Goal: Task Accomplishment & Management: Manage account settings

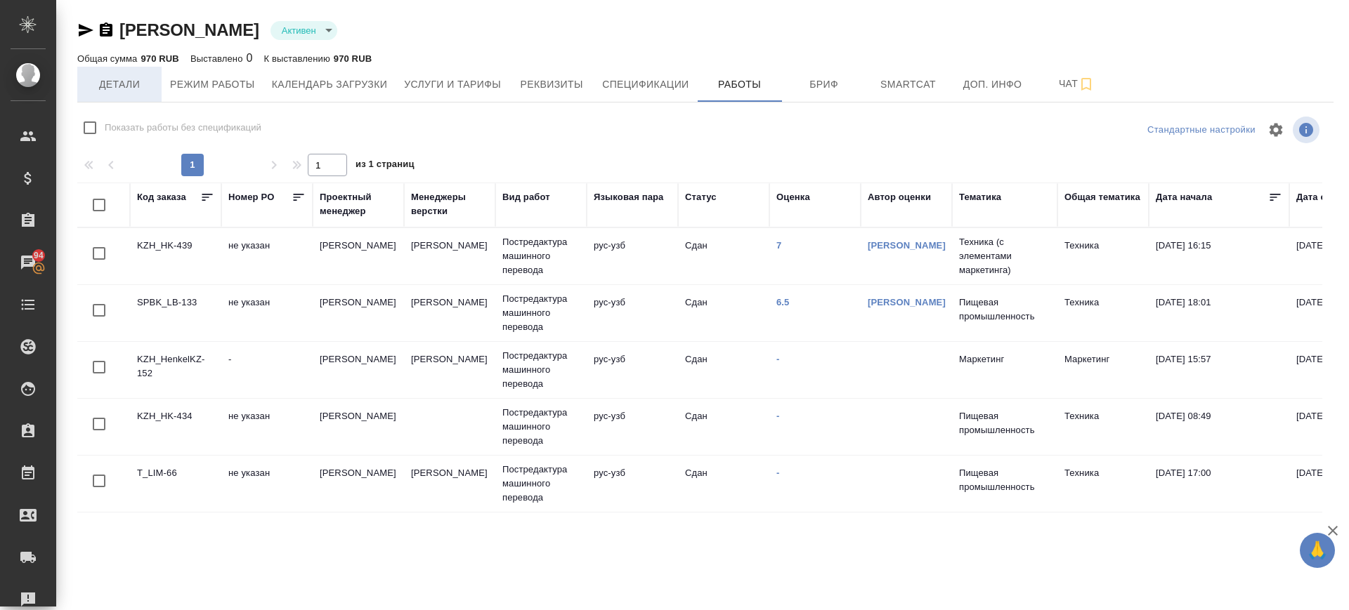
click at [136, 88] on span "Детали" at bounding box center [119, 85] width 67 height 18
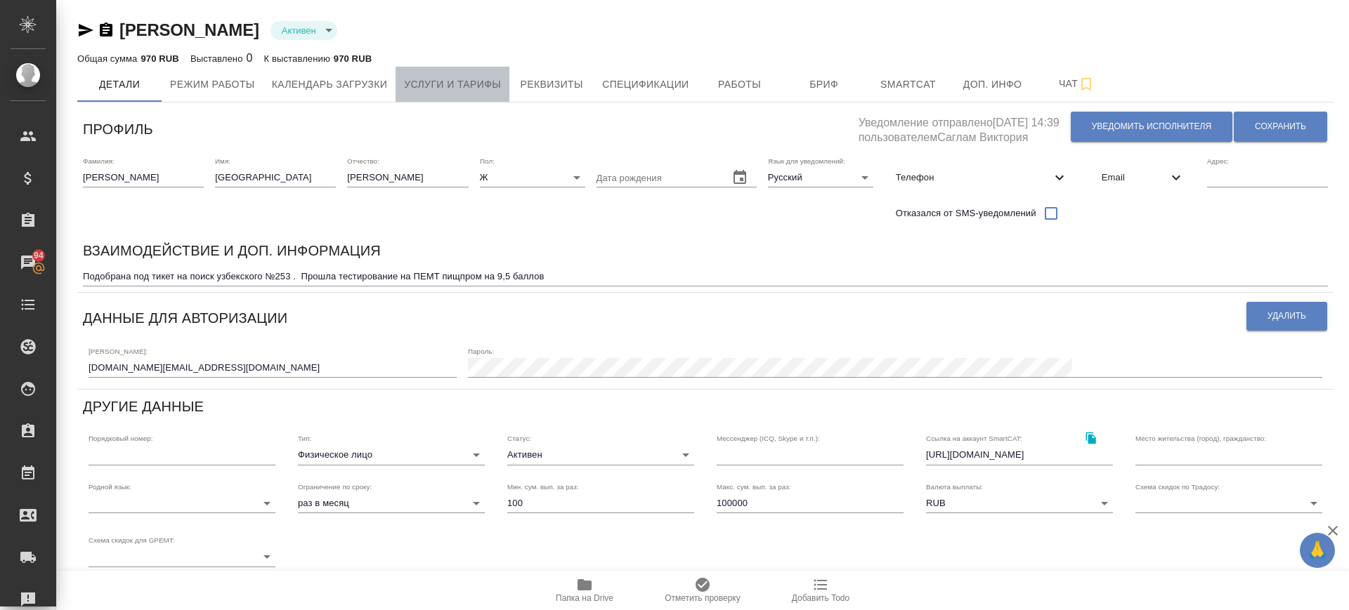
click at [465, 76] on span "Услуги и тарифы" at bounding box center [452, 85] width 97 height 18
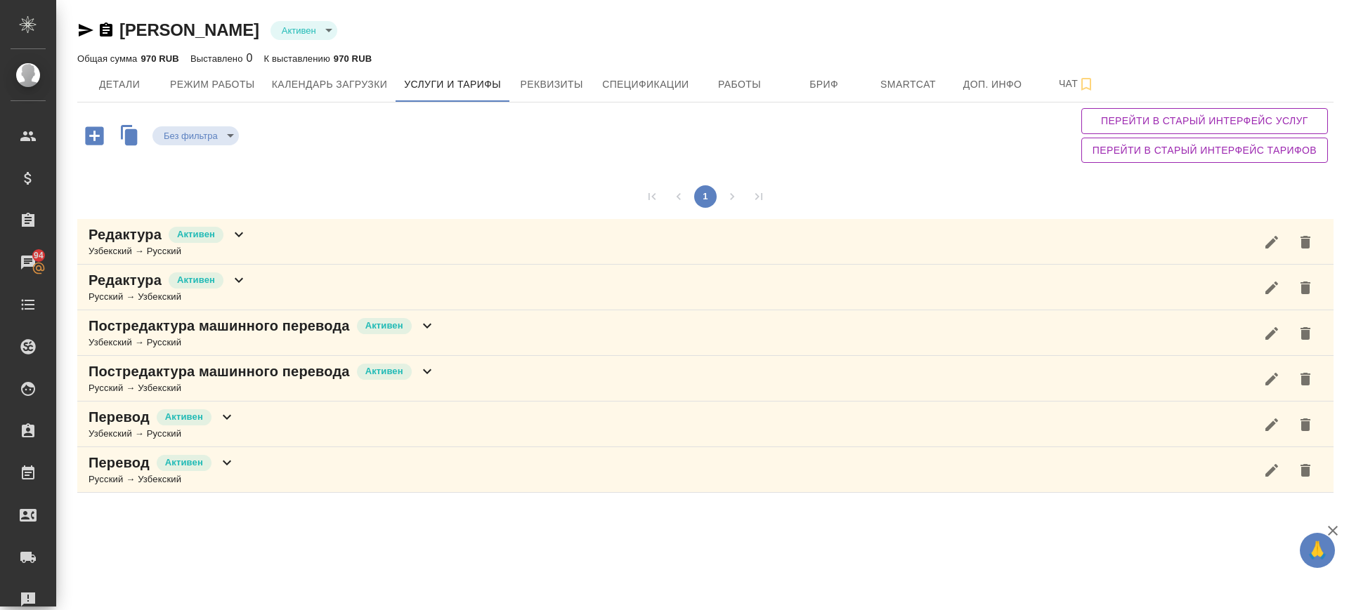
click at [92, 138] on icon "button" at bounding box center [94, 135] width 18 height 18
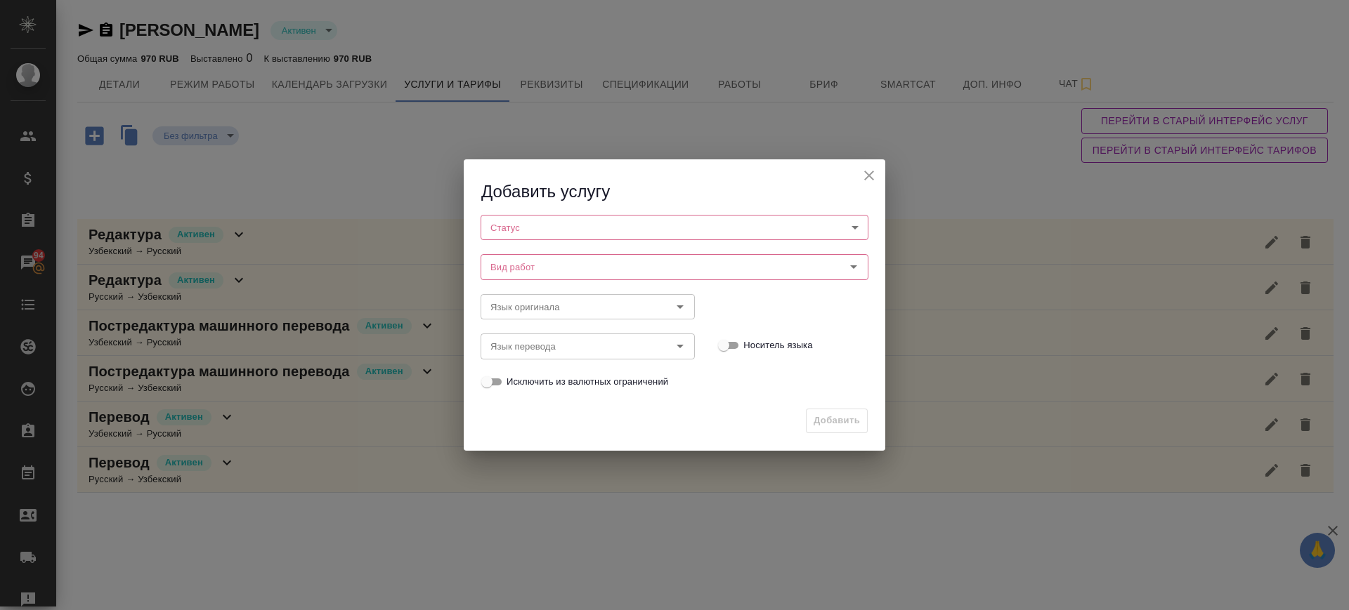
click at [619, 218] on body "🙏 .cls-1 fill:#fff; AWATERA Саглам Виктория v.saglam Клиенты Спецификации Заказ…" at bounding box center [674, 305] width 1349 height 610
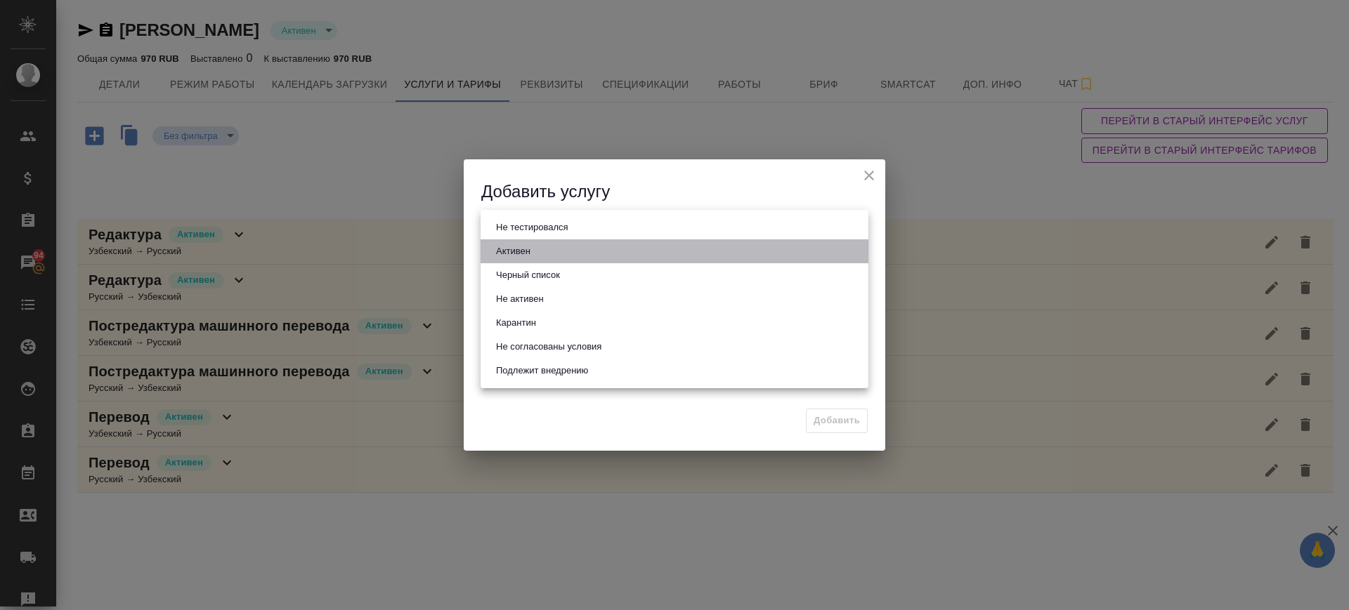
drag, startPoint x: 599, startPoint y: 249, endPoint x: 591, endPoint y: 255, distance: 10.5
click at [600, 250] on li "Активен" at bounding box center [674, 252] width 388 height 24
type input "active"
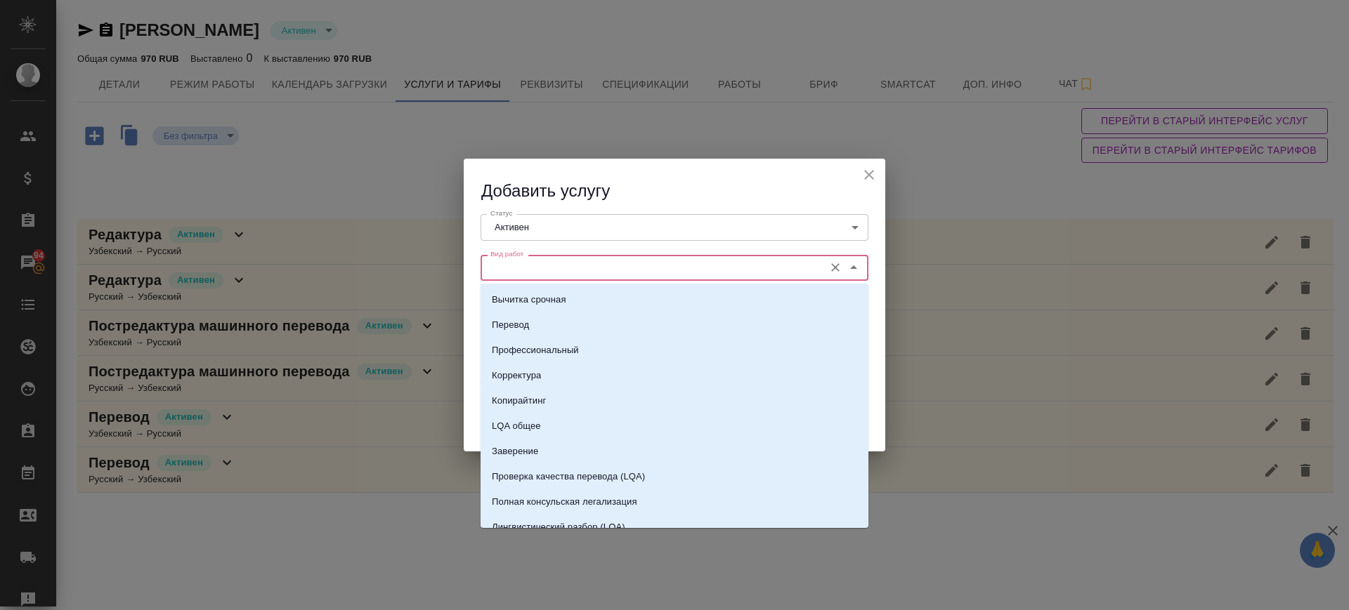
click at [588, 265] on input "Вид работ" at bounding box center [651, 267] width 332 height 17
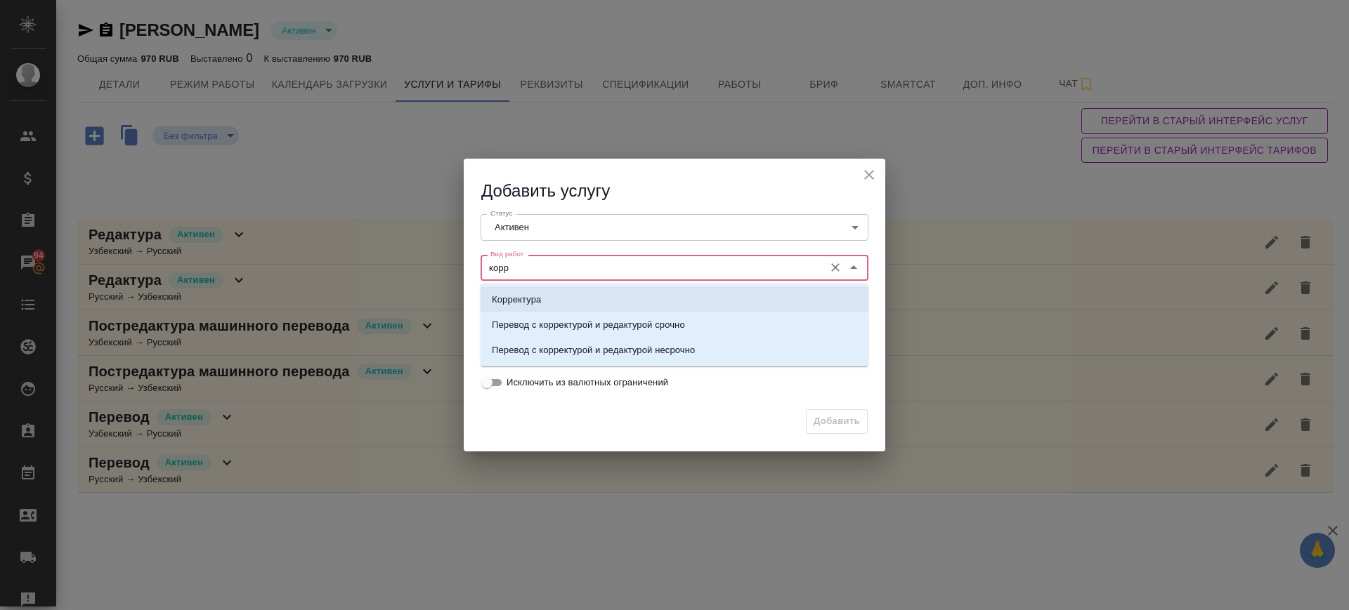
click at [631, 310] on li "Корректура" at bounding box center [674, 299] width 388 height 25
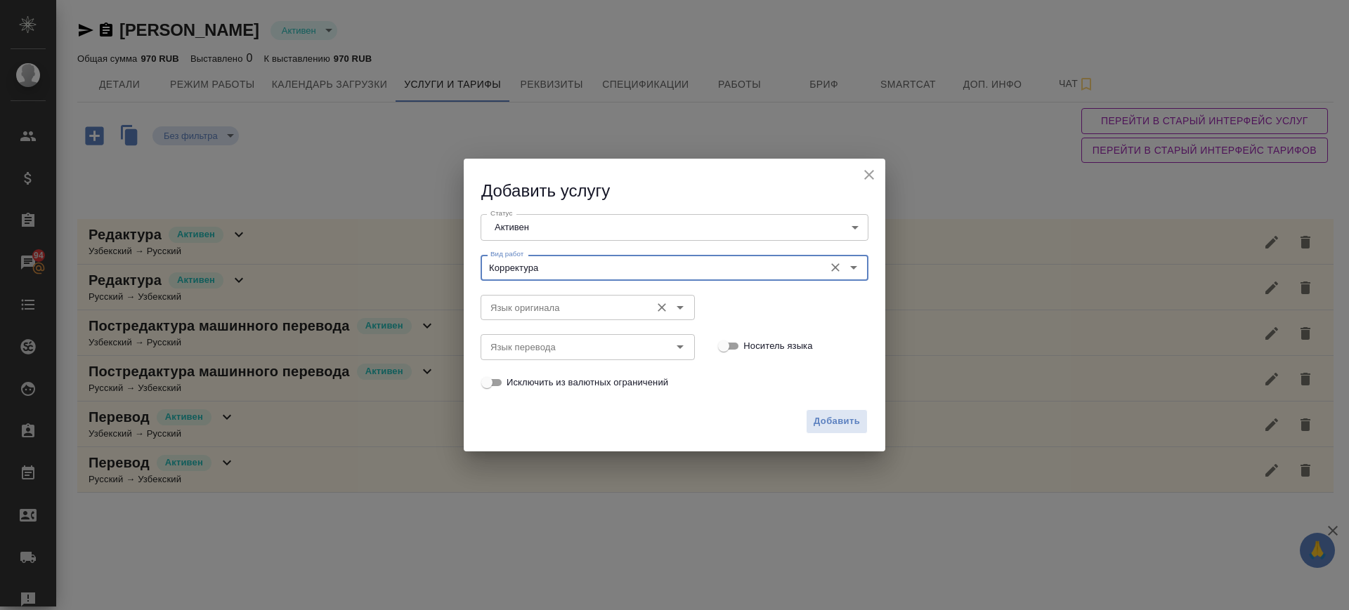
type input "Корректура"
click at [612, 308] on input "Язык оригинала" at bounding box center [564, 307] width 159 height 17
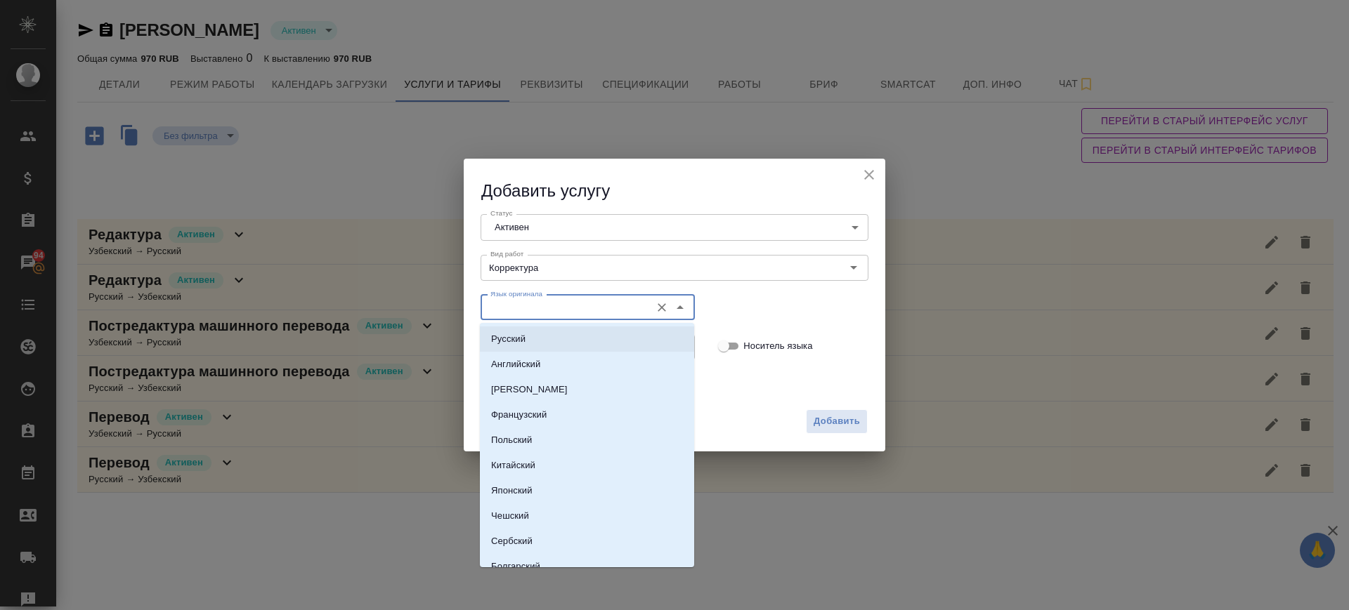
click at [582, 339] on li "Русский" at bounding box center [587, 339] width 214 height 25
type input "Русский"
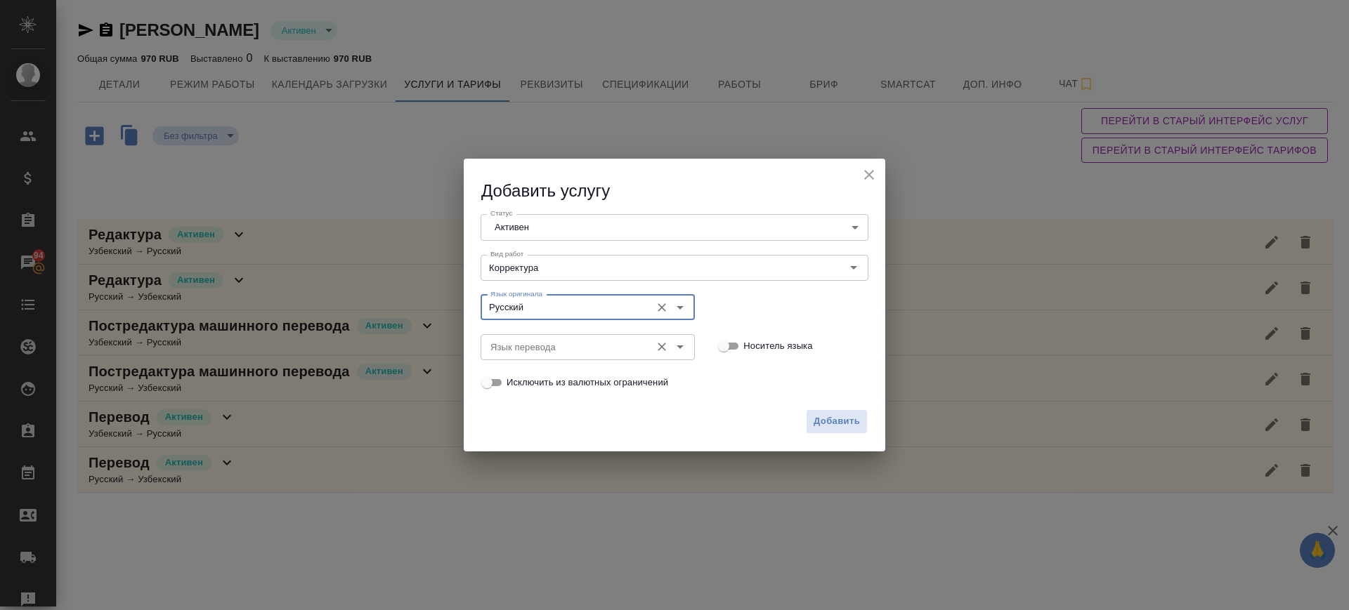
drag, startPoint x: 587, startPoint y: 361, endPoint x: 590, endPoint y: 353, distance: 8.2
click at [589, 355] on div "Язык перевода Язык перевода" at bounding box center [587, 346] width 214 height 34
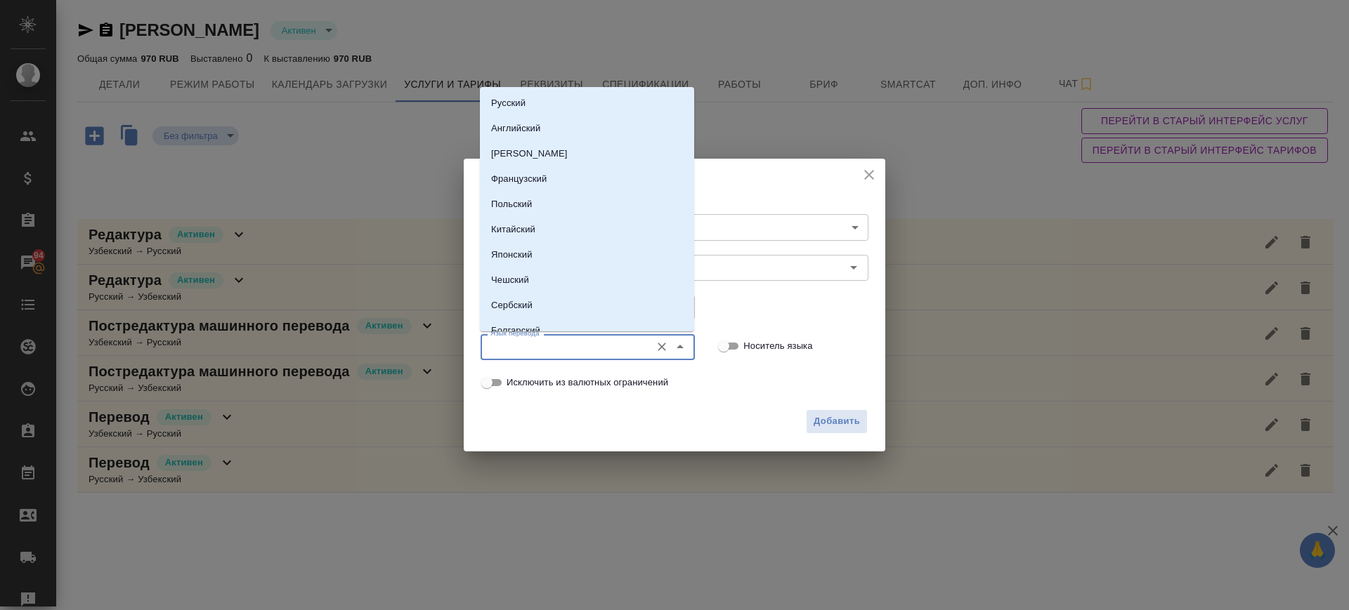
click at [592, 347] on input "Язык перевода" at bounding box center [564, 347] width 159 height 17
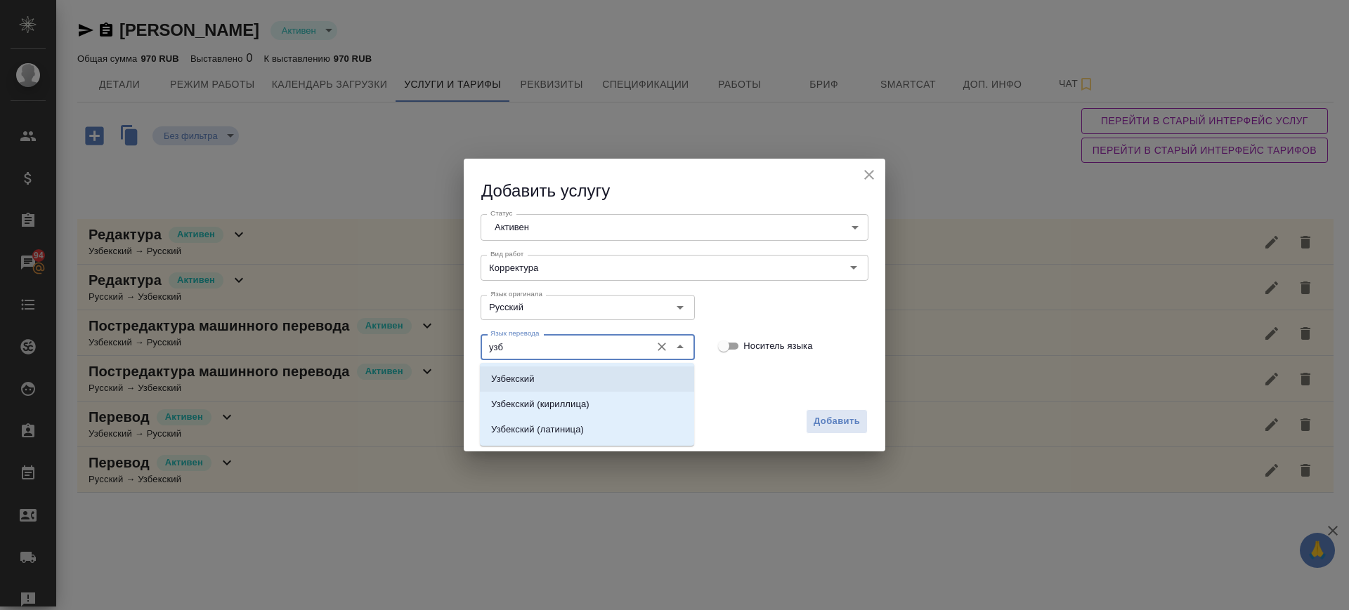
click at [593, 379] on li "Узбекский" at bounding box center [587, 379] width 214 height 25
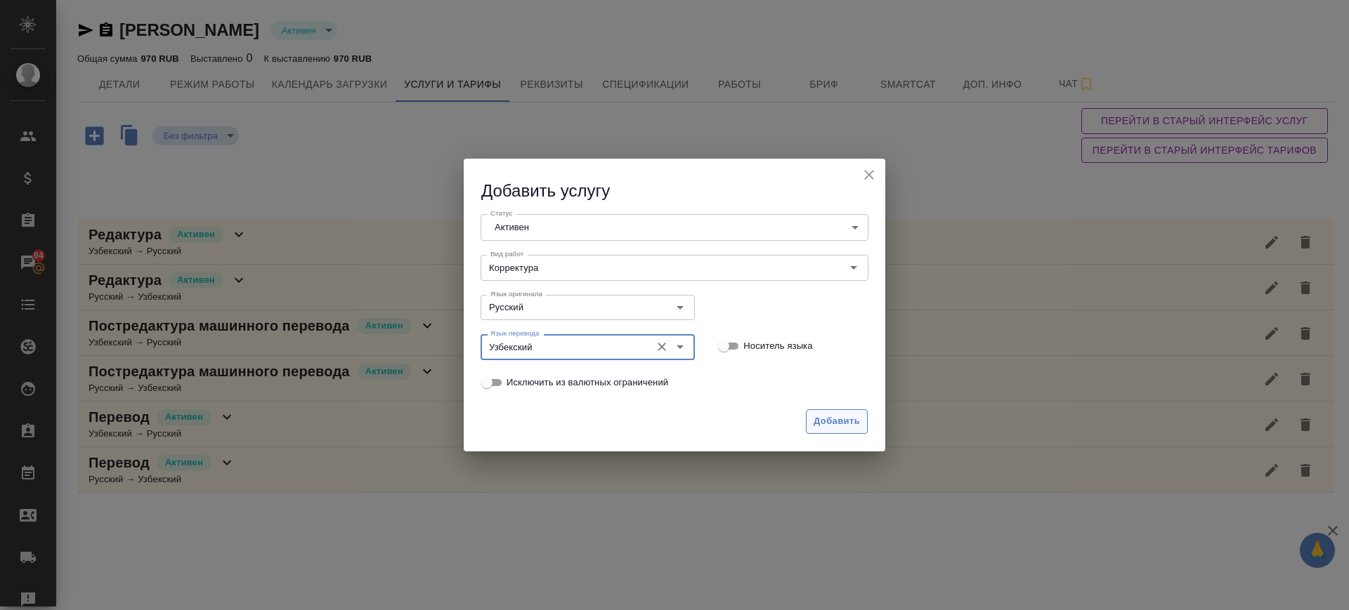
type input "Узбекский"
click at [844, 426] on span "Добавить" at bounding box center [836, 422] width 46 height 16
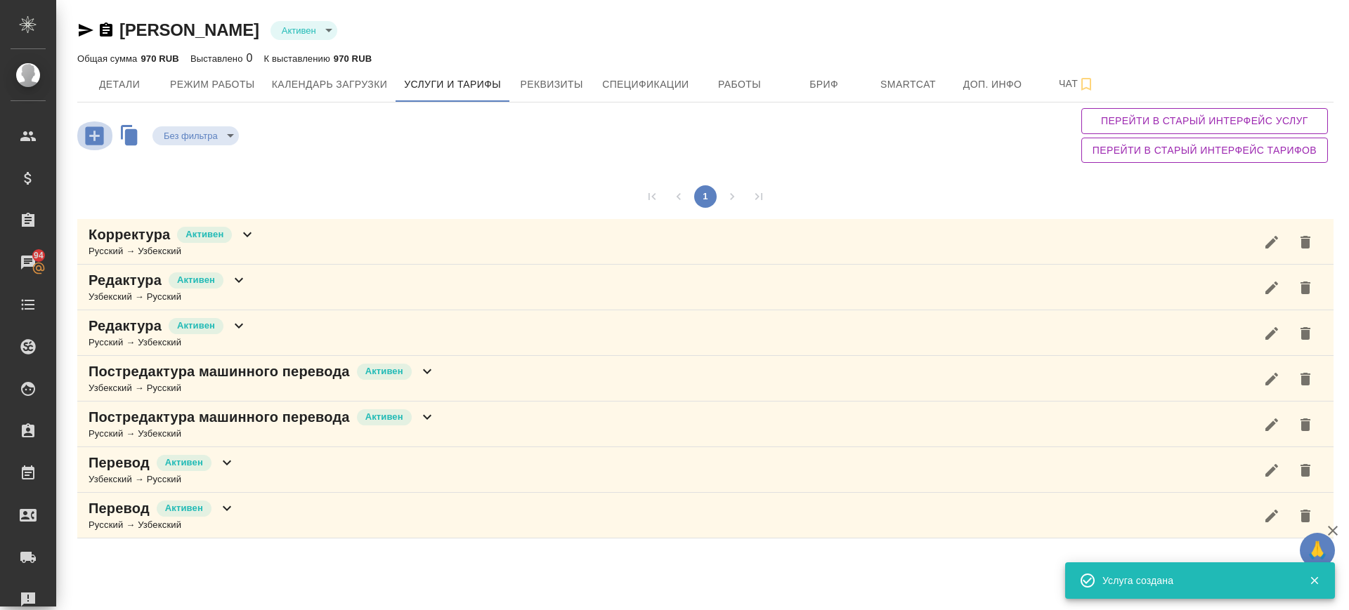
click at [94, 131] on icon "button" at bounding box center [94, 136] width 25 height 25
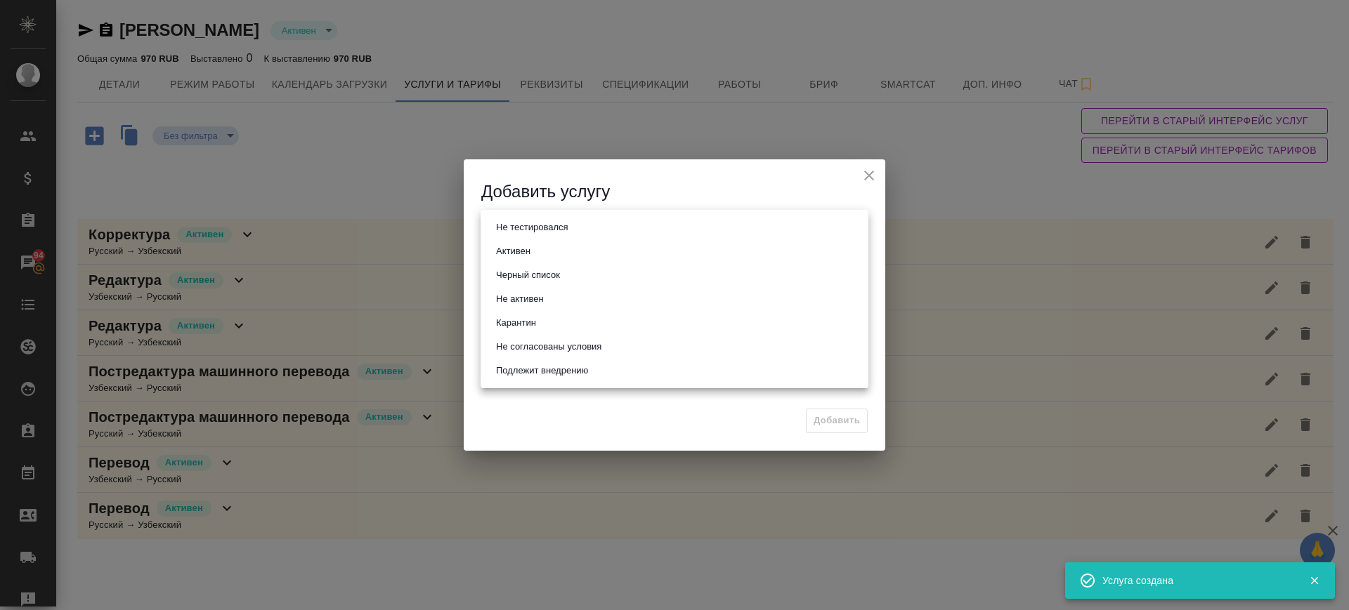
drag, startPoint x: 527, startPoint y: 218, endPoint x: 529, endPoint y: 232, distance: 13.4
click at [527, 221] on body "🙏 .cls-1 fill:#fff; AWATERA Саглам Виктория v.saglam Клиенты Спецификации Заказ…" at bounding box center [674, 305] width 1349 height 610
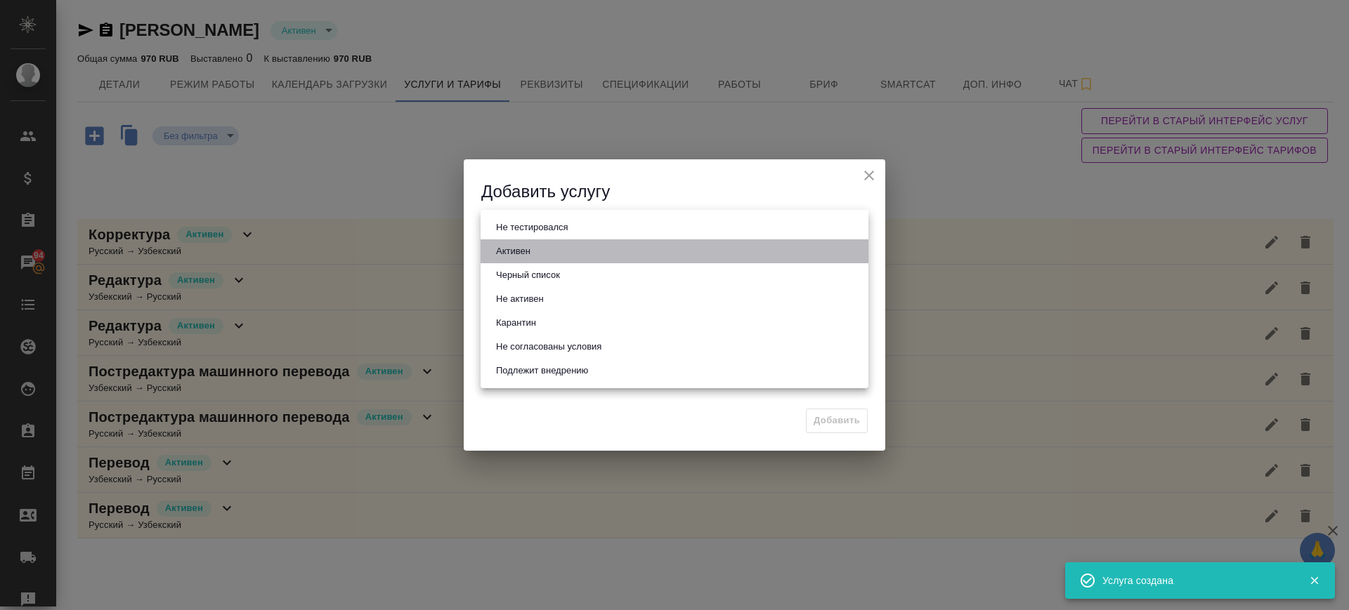
drag, startPoint x: 530, startPoint y: 247, endPoint x: 537, endPoint y: 258, distance: 13.6
click at [530, 249] on button "Активен" at bounding box center [513, 251] width 43 height 15
type input "active"
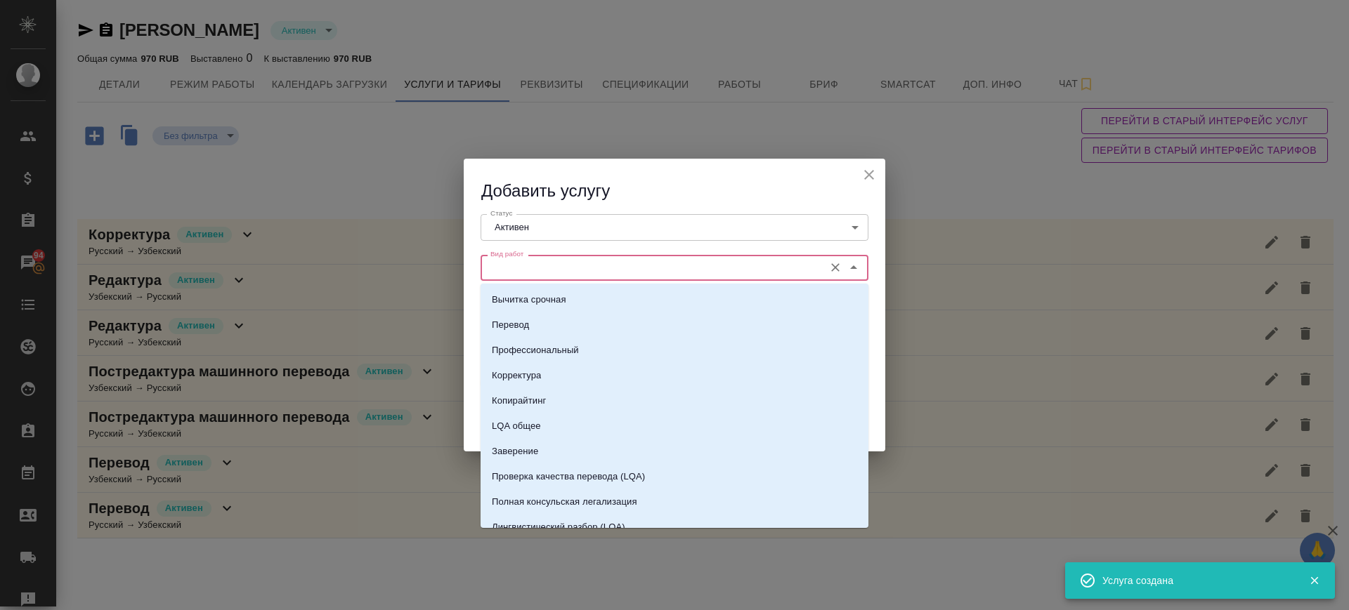
click at [539, 269] on input "Вид работ" at bounding box center [651, 267] width 332 height 17
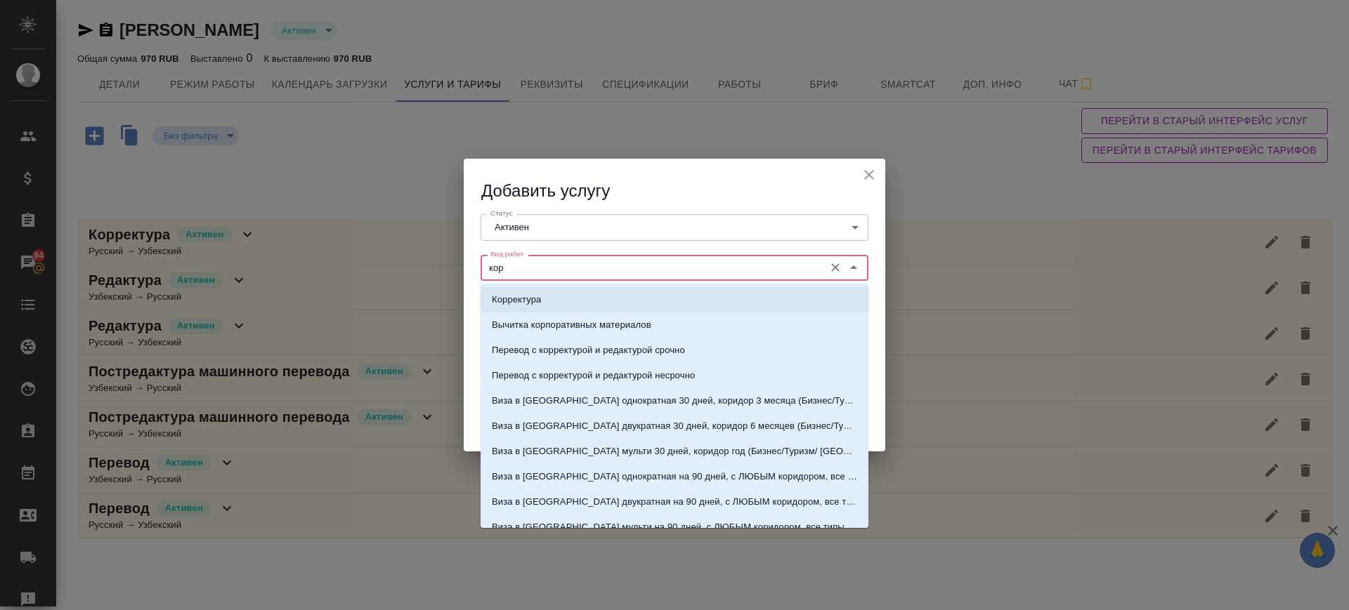
click at [553, 304] on li "Корректура" at bounding box center [674, 299] width 388 height 25
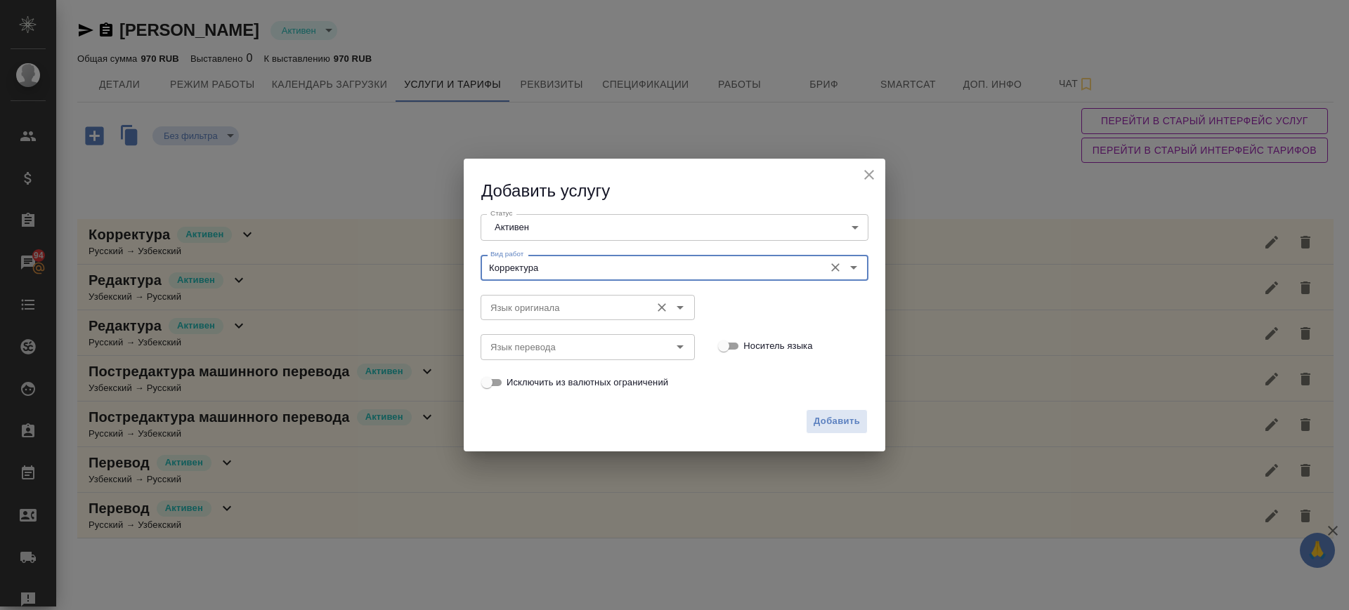
type input "Корректура"
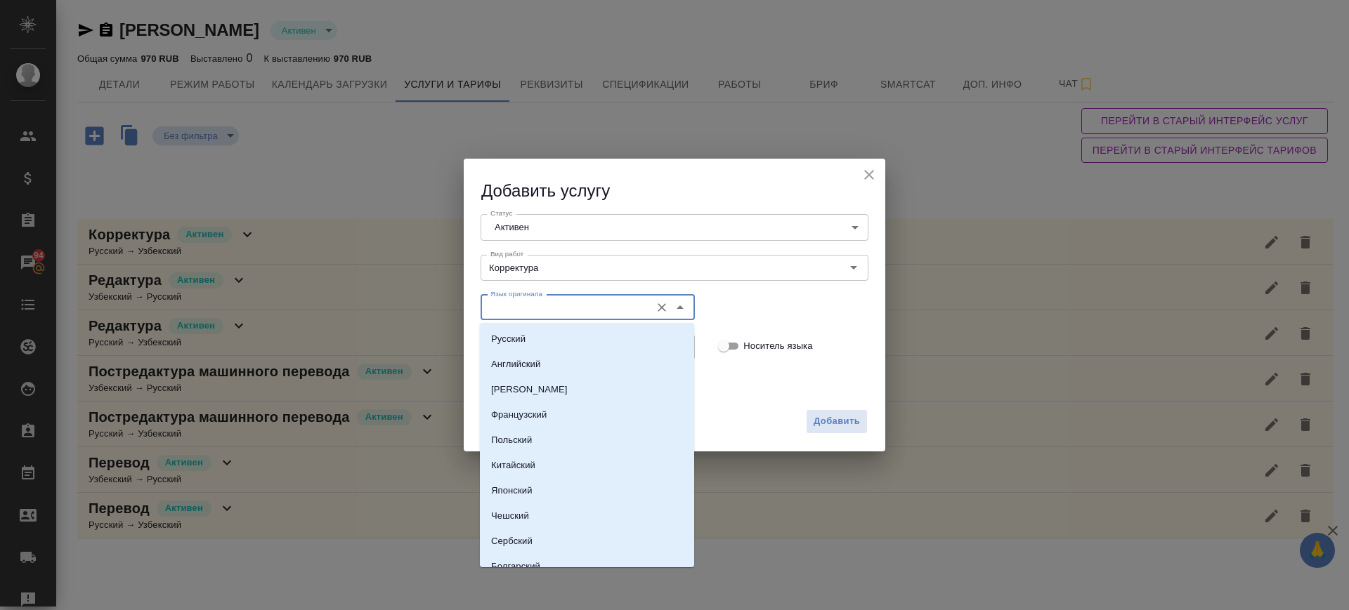
drag, startPoint x: 532, startPoint y: 301, endPoint x: 560, endPoint y: 371, distance: 75.6
click at [533, 306] on input "Язык оригинала" at bounding box center [564, 307] width 159 height 17
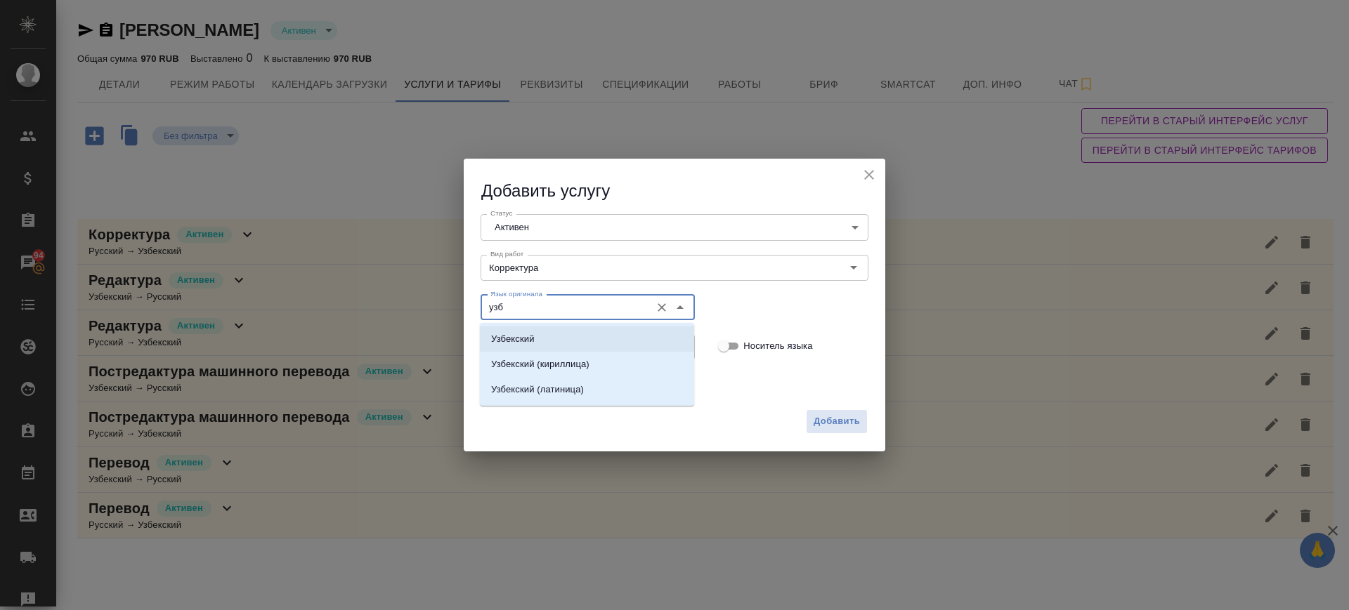
click at [568, 340] on li "Узбекский" at bounding box center [587, 339] width 214 height 25
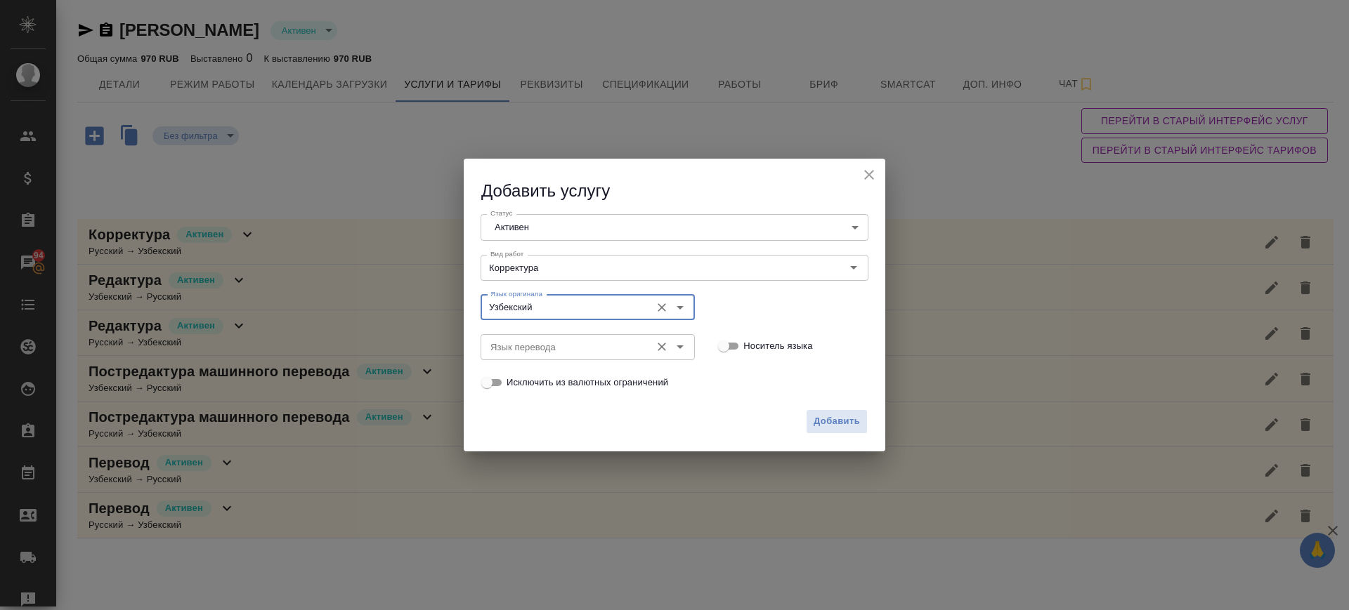
type input "Узбекский"
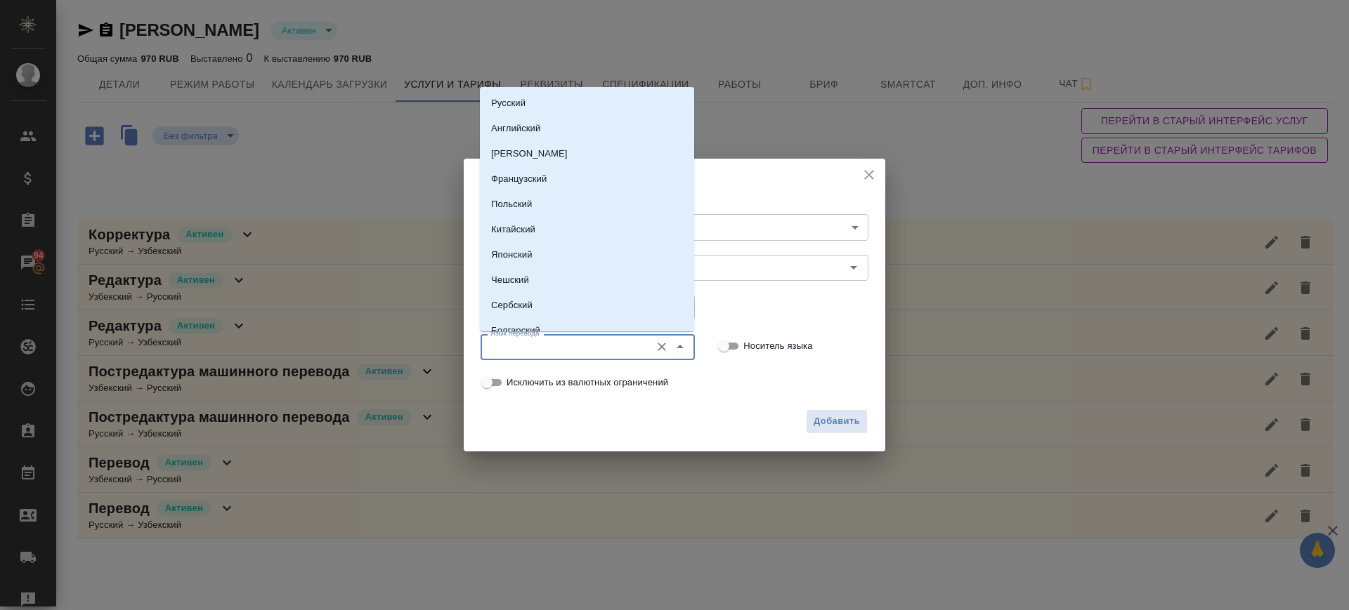
click at [557, 353] on input "Язык перевода" at bounding box center [564, 347] width 159 height 17
drag, startPoint x: 542, startPoint y: 103, endPoint x: 686, endPoint y: 251, distance: 206.6
click at [542, 104] on li "Русский" at bounding box center [587, 103] width 214 height 25
type input "Русский"
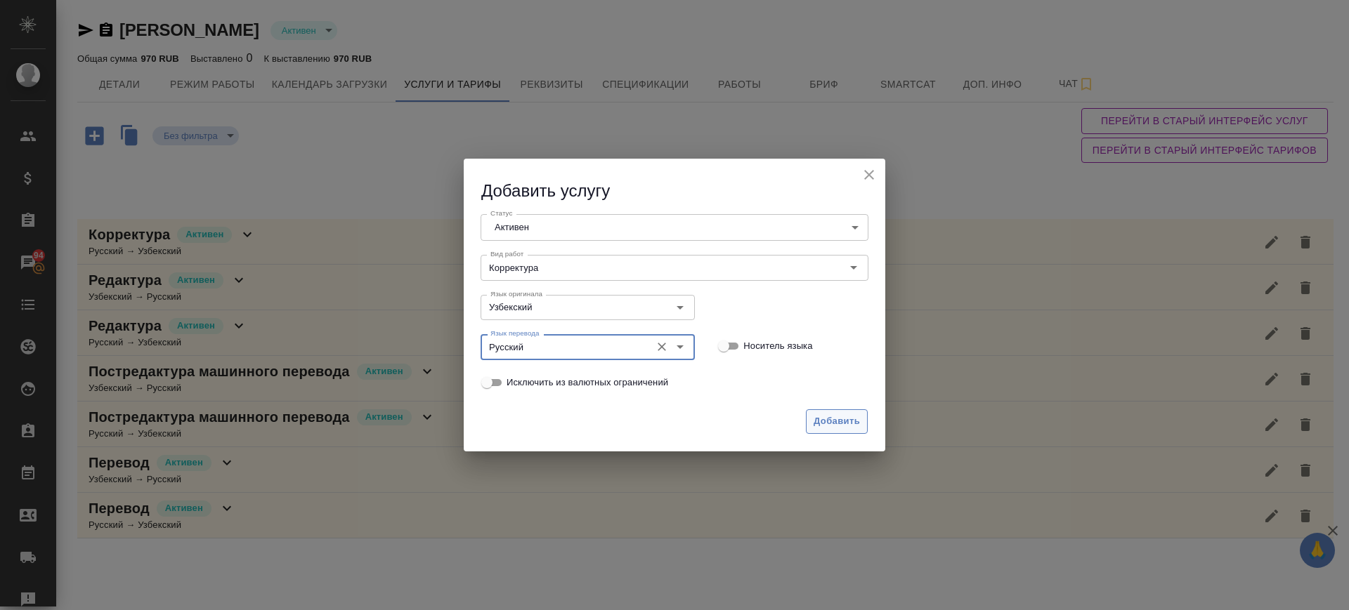
click at [815, 426] on span "Добавить" at bounding box center [836, 422] width 46 height 16
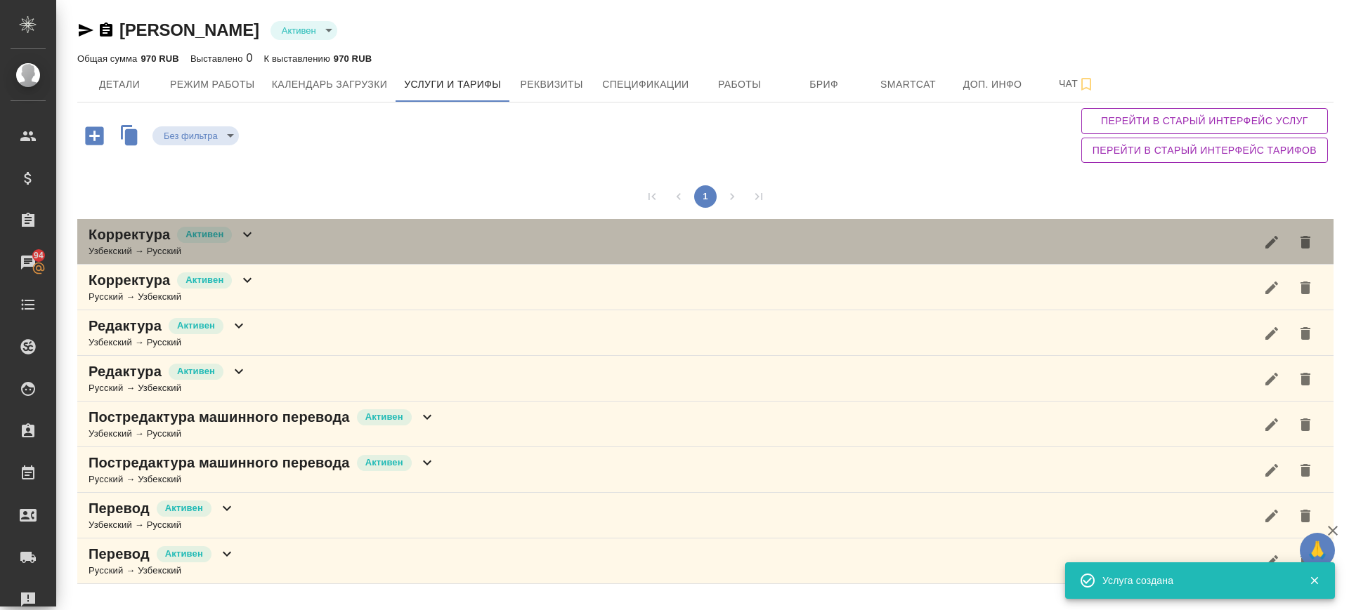
click at [285, 243] on div "Корректура Активен Узбекский → Русский" at bounding box center [705, 242] width 1256 height 46
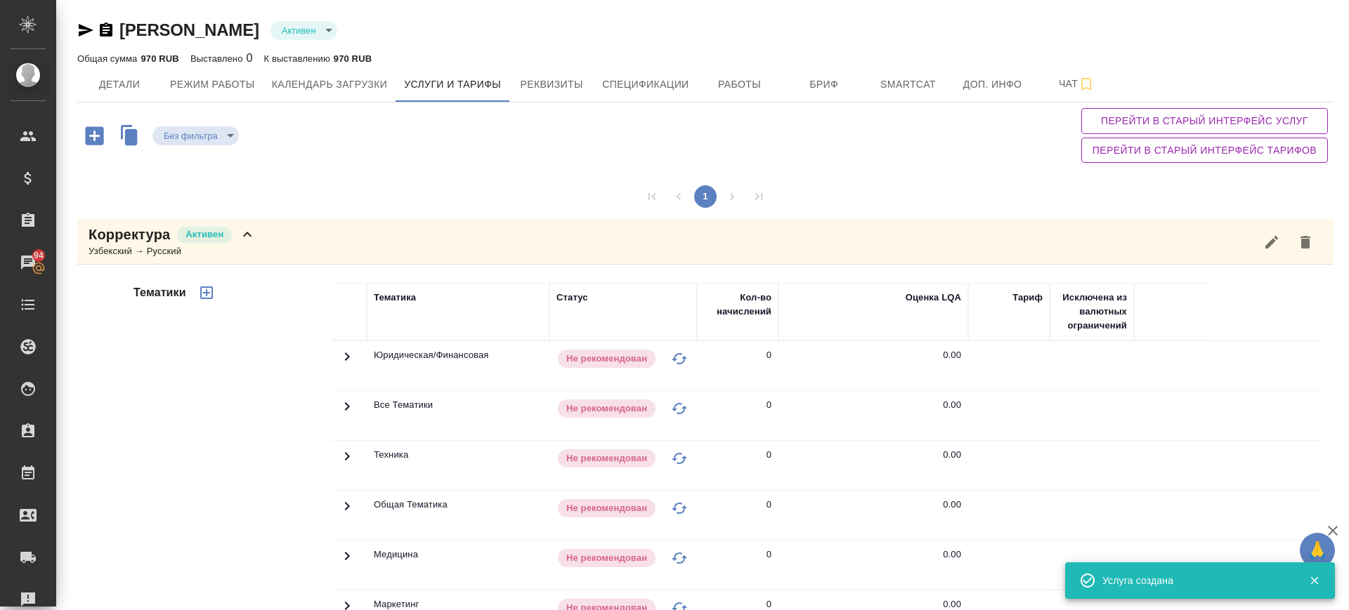
scroll to position [439, 0]
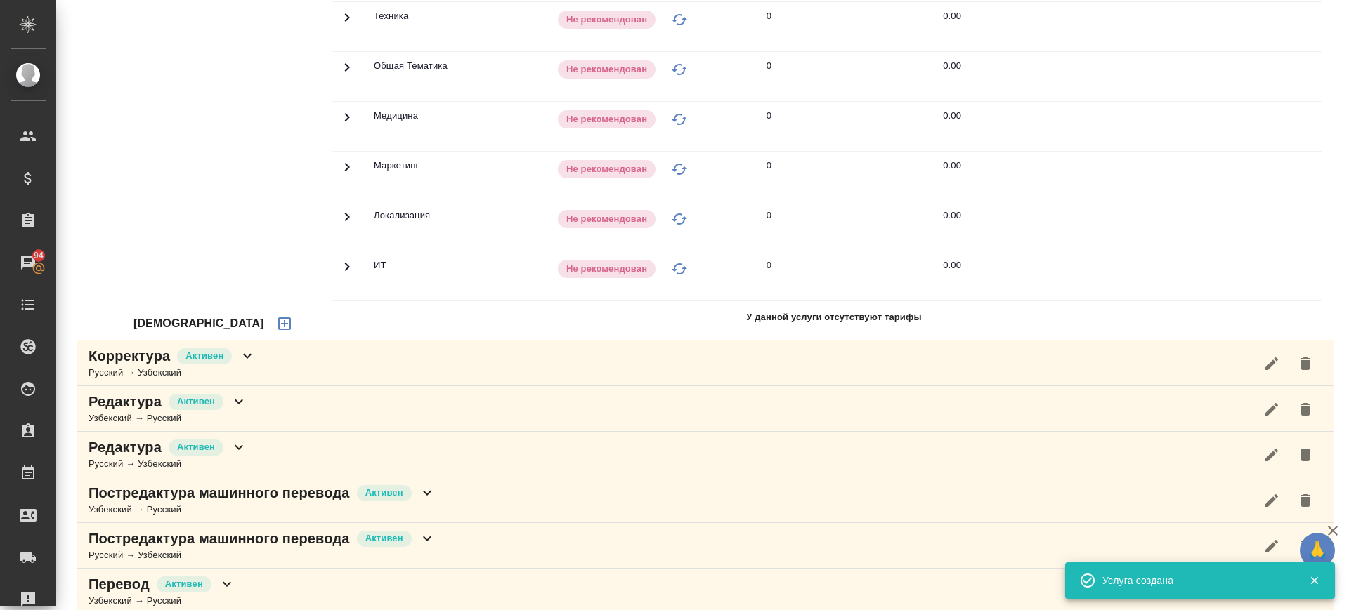
click at [276, 323] on icon "button" at bounding box center [284, 323] width 17 height 17
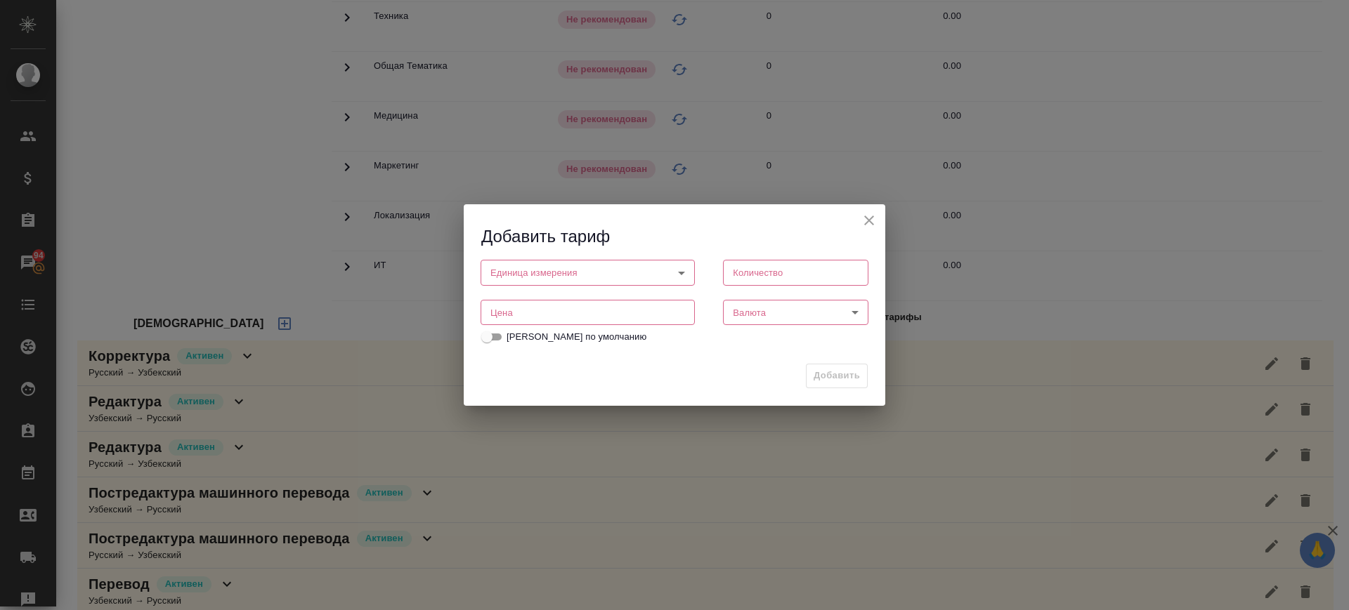
click at [509, 315] on input "number" at bounding box center [587, 312] width 214 height 25
type input "0.3"
click at [605, 271] on body "🙏 .cls-1 fill:#fff; AWATERA Саглам Виктория v.saglam Клиенты Спецификации Заказ…" at bounding box center [674, 305] width 1349 height 610
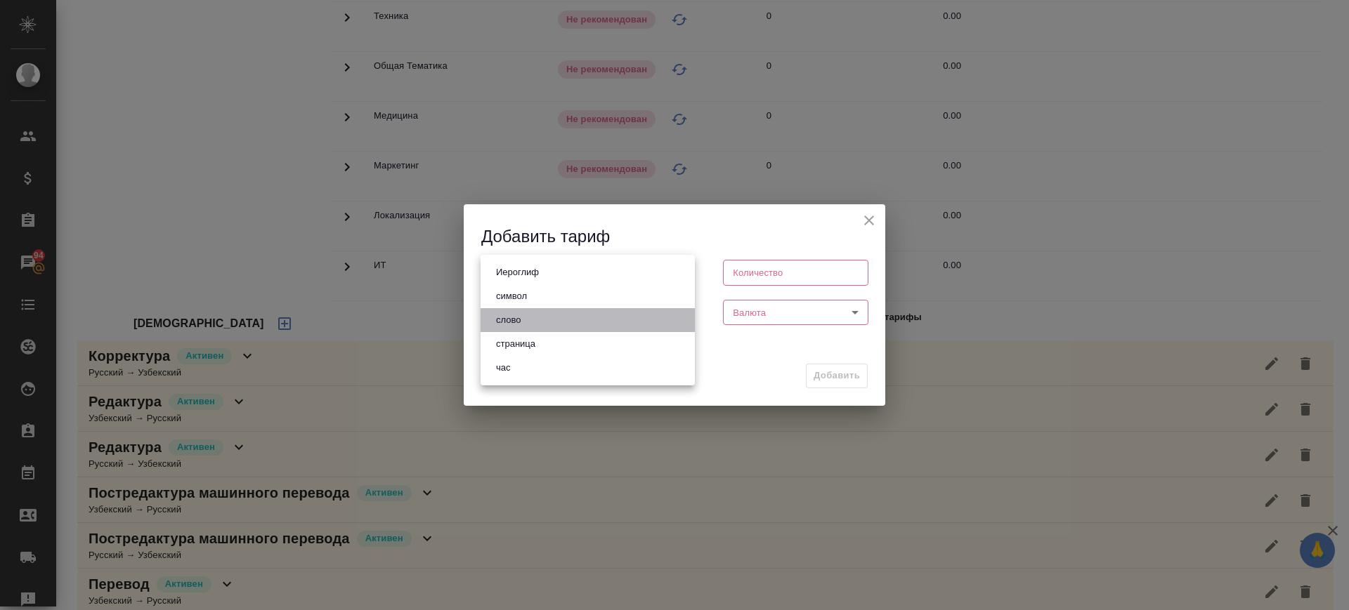
drag, startPoint x: 584, startPoint y: 327, endPoint x: 772, endPoint y: 285, distance: 192.7
click at [586, 327] on li "слово" at bounding box center [587, 320] width 214 height 24
type input "5a8b1489cc6b4906c91bfd90"
type input "1"
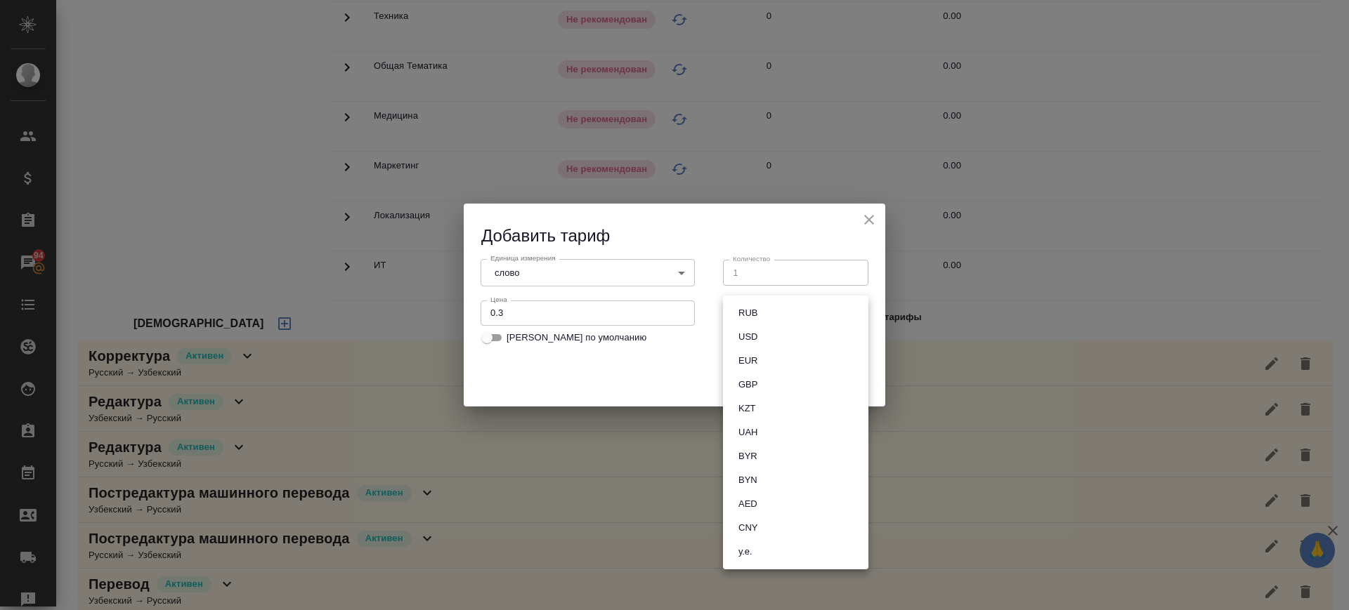
click at [777, 317] on body "🙏 .cls-1 fill:#fff; AWATERA Саглам Виктория v.saglam Клиенты Спецификации Заказ…" at bounding box center [674, 305] width 1349 height 610
click at [764, 320] on li "RUB" at bounding box center [795, 313] width 145 height 24
type input "RUB"
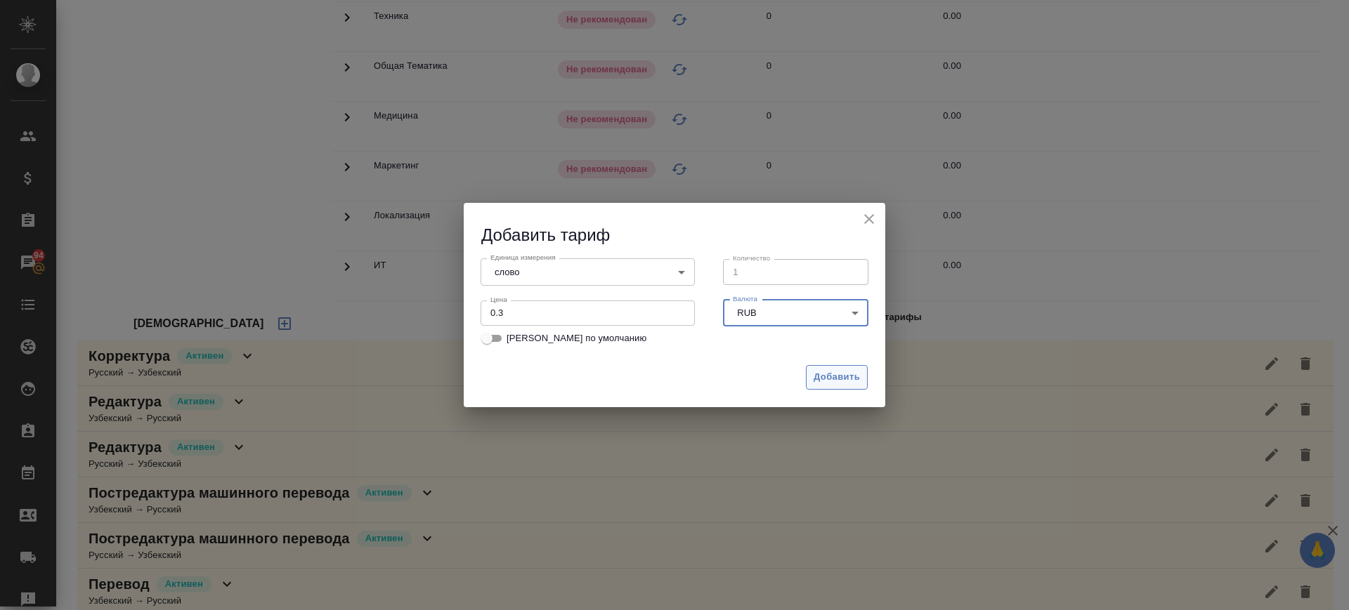
drag, startPoint x: 827, startPoint y: 376, endPoint x: 811, endPoint y: 375, distance: 16.9
click at [827, 376] on span "Добавить" at bounding box center [836, 377] width 46 height 16
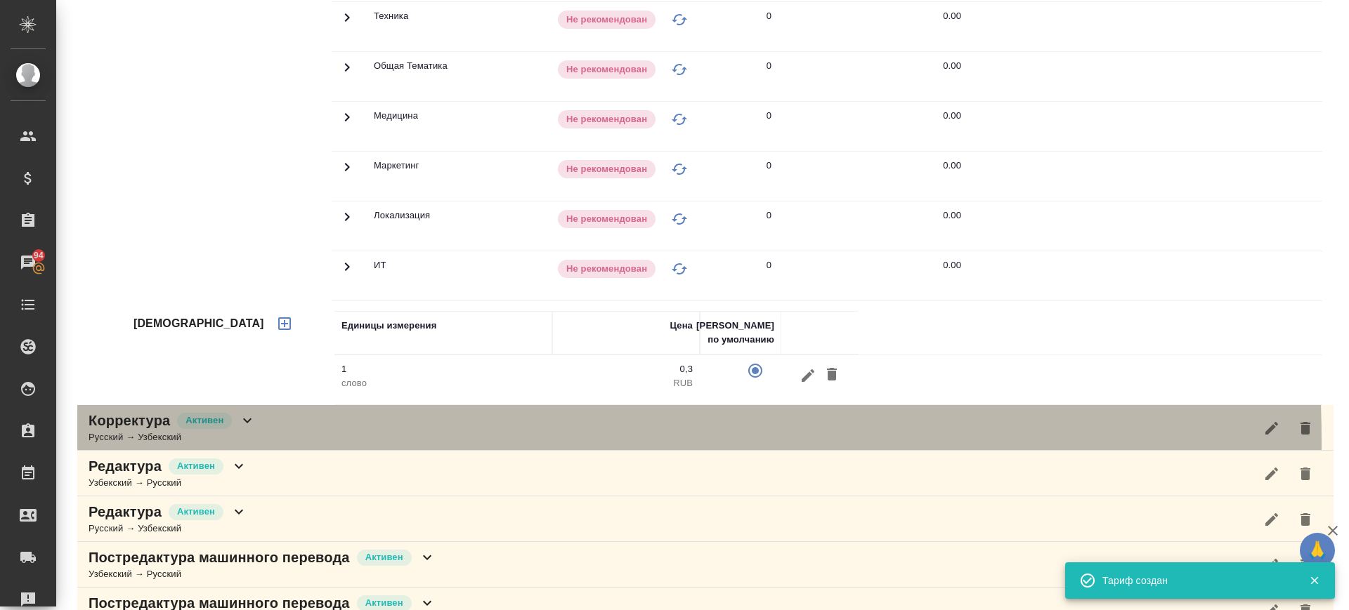
click at [310, 442] on div "Корректура Активен Русский → Узбекский" at bounding box center [705, 428] width 1256 height 46
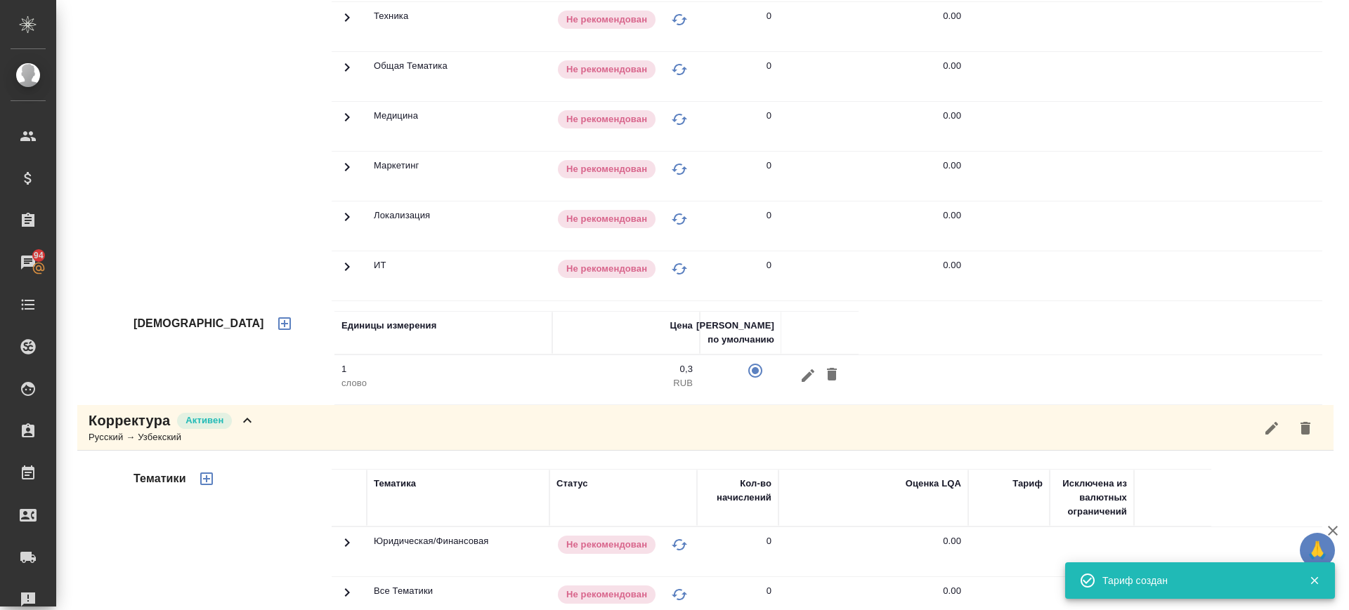
scroll to position [790, 0]
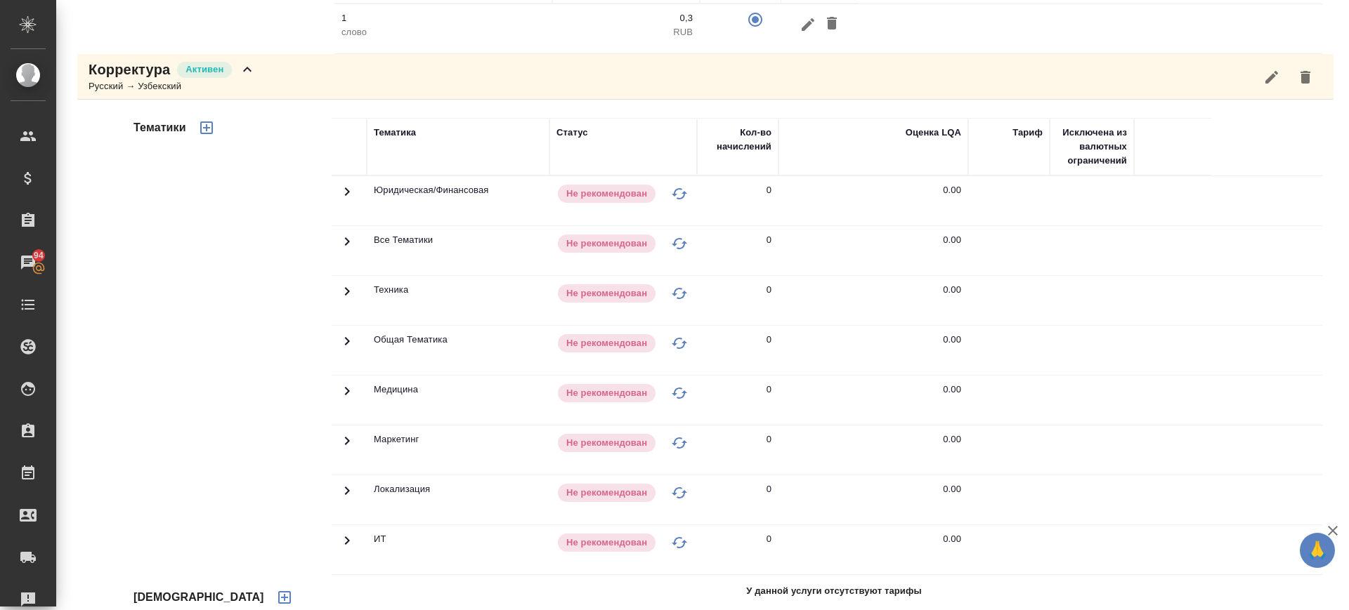
click at [268, 596] on button "button" at bounding box center [285, 598] width 34 height 34
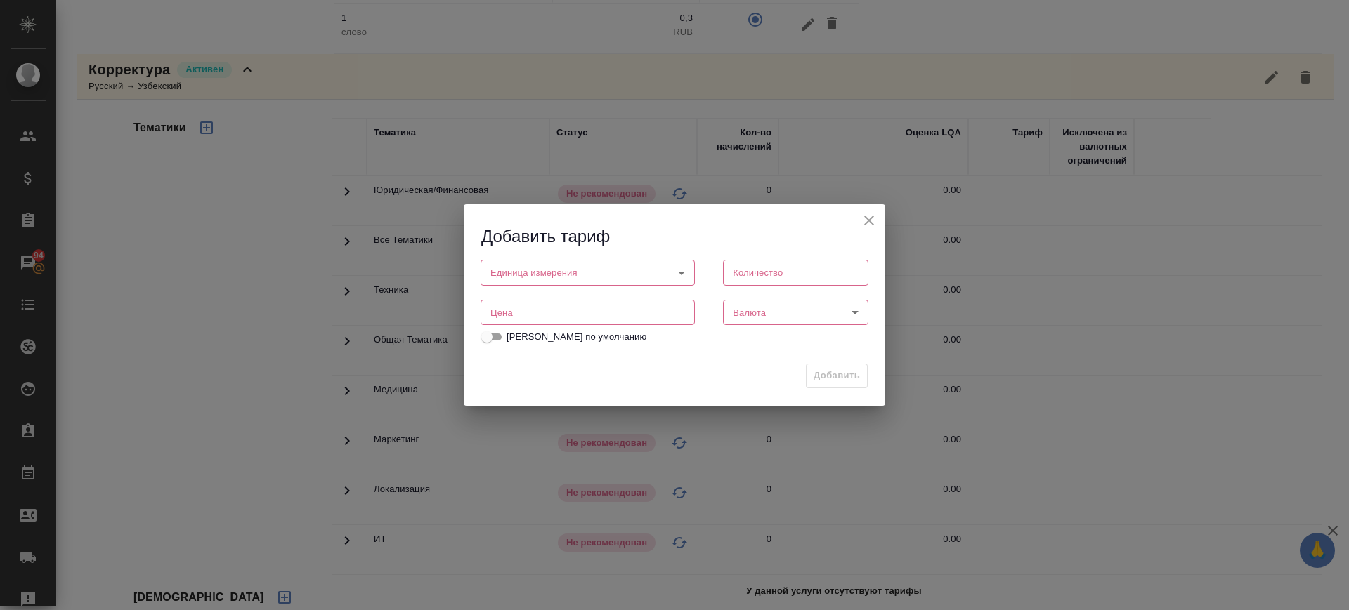
click at [550, 296] on div "Цена Цена" at bounding box center [587, 311] width 242 height 62
click at [546, 310] on input "number" at bounding box center [587, 312] width 214 height 25
type input "0.3"
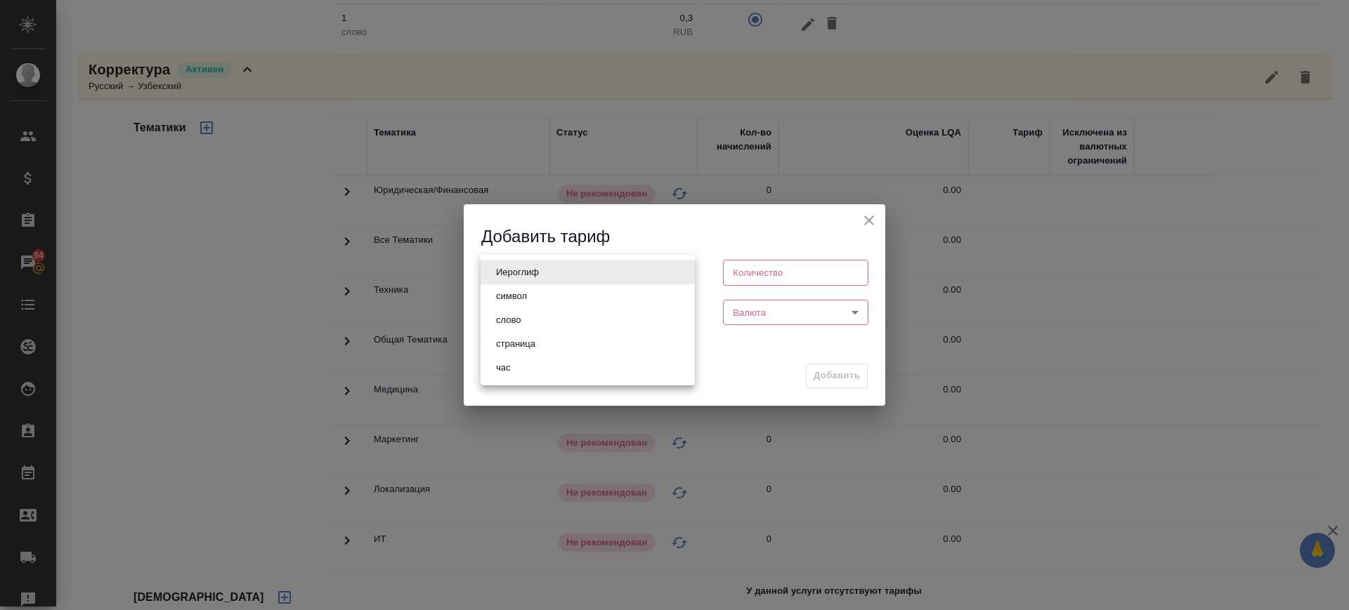
click at [551, 268] on body "🙏 .cls-1 fill:#fff; AWATERA Саглам Виктория v.saglam Клиенты Спецификации Заказ…" at bounding box center [674, 305] width 1349 height 610
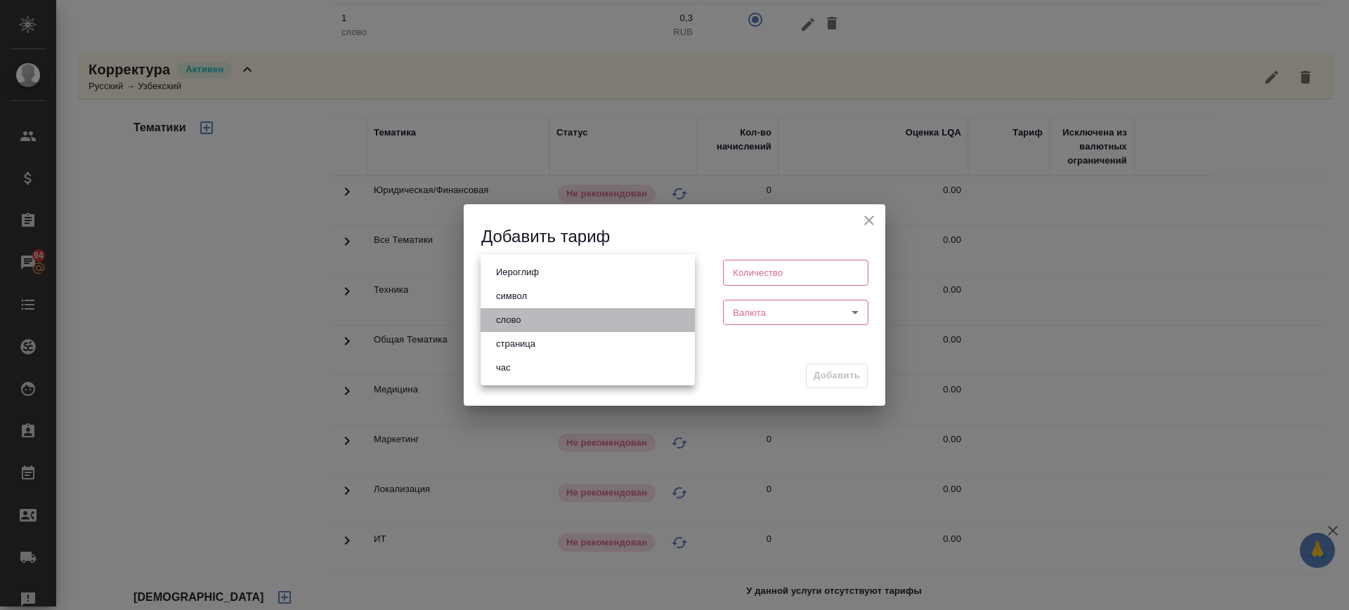
drag, startPoint x: 523, startPoint y: 316, endPoint x: 697, endPoint y: 306, distance: 173.8
click at [523, 317] on button "слово" at bounding box center [508, 320] width 33 height 15
type input "5a8b1489cc6b4906c91bfd90"
type input "1"
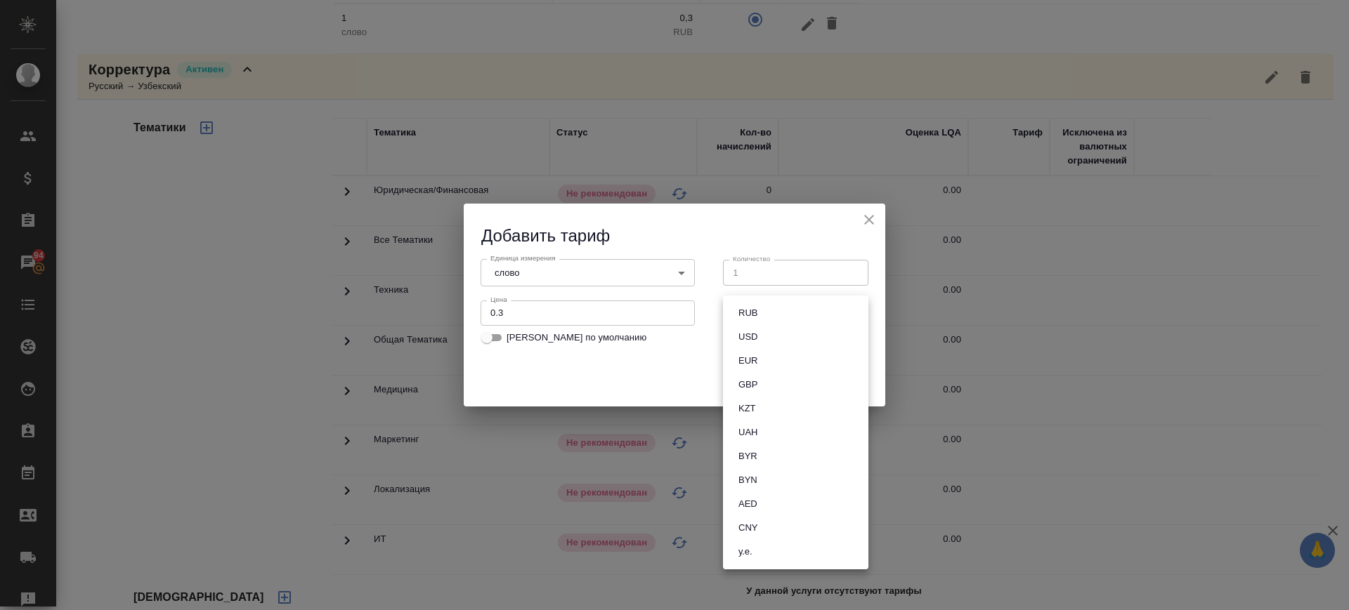
click at [741, 308] on body "🙏 .cls-1 fill:#fff; AWATERA Саглам Виктория v.saglam Клиенты Спецификации Заказ…" at bounding box center [674, 305] width 1349 height 610
click at [741, 314] on button "RUB" at bounding box center [747, 313] width 27 height 15
type input "RUB"
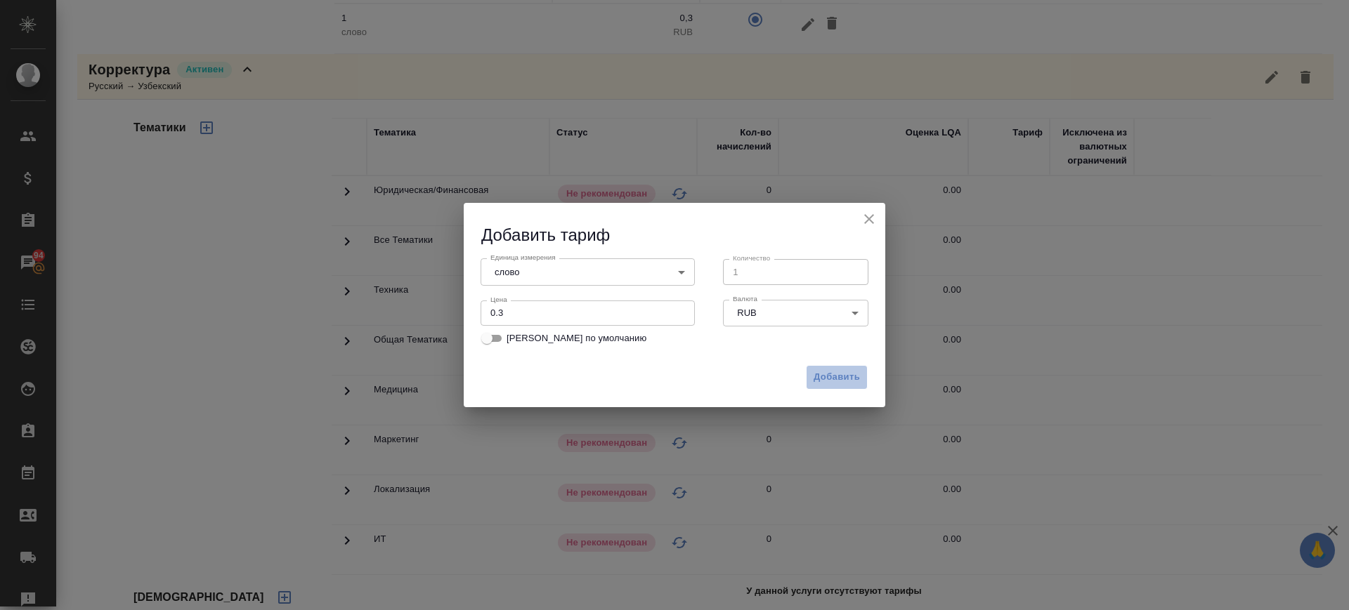
drag, startPoint x: 834, startPoint y: 381, endPoint x: 325, endPoint y: 367, distance: 509.4
click at [832, 381] on span "Добавить" at bounding box center [836, 377] width 46 height 16
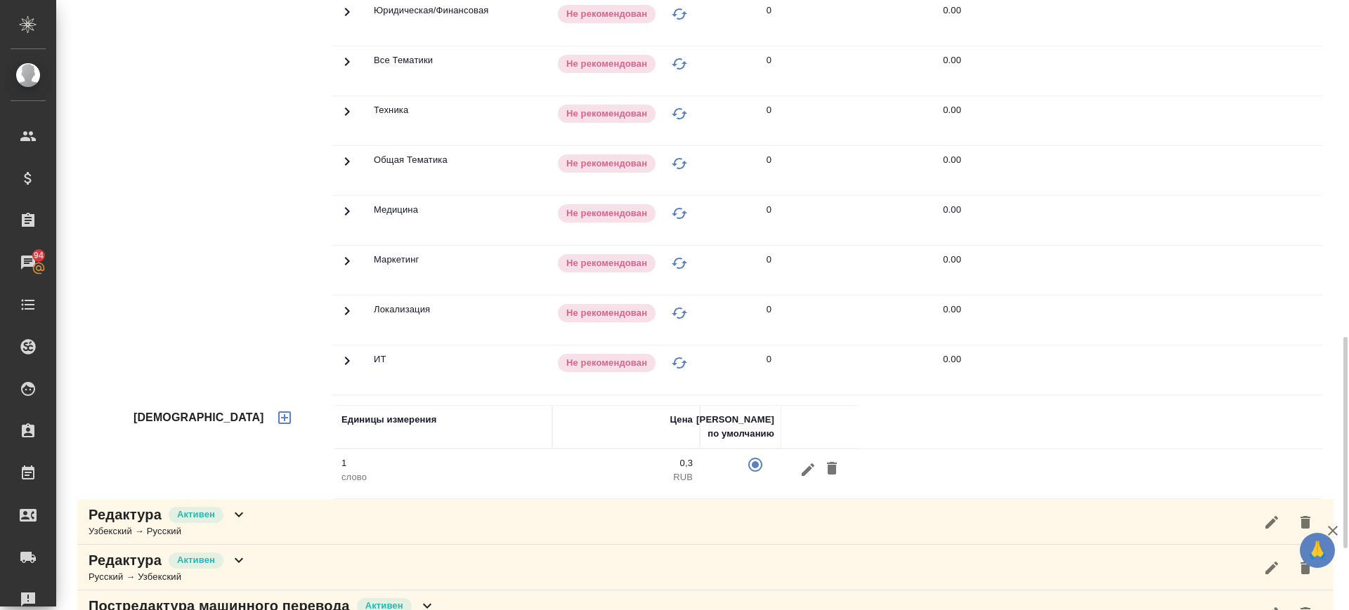
scroll to position [707, 0]
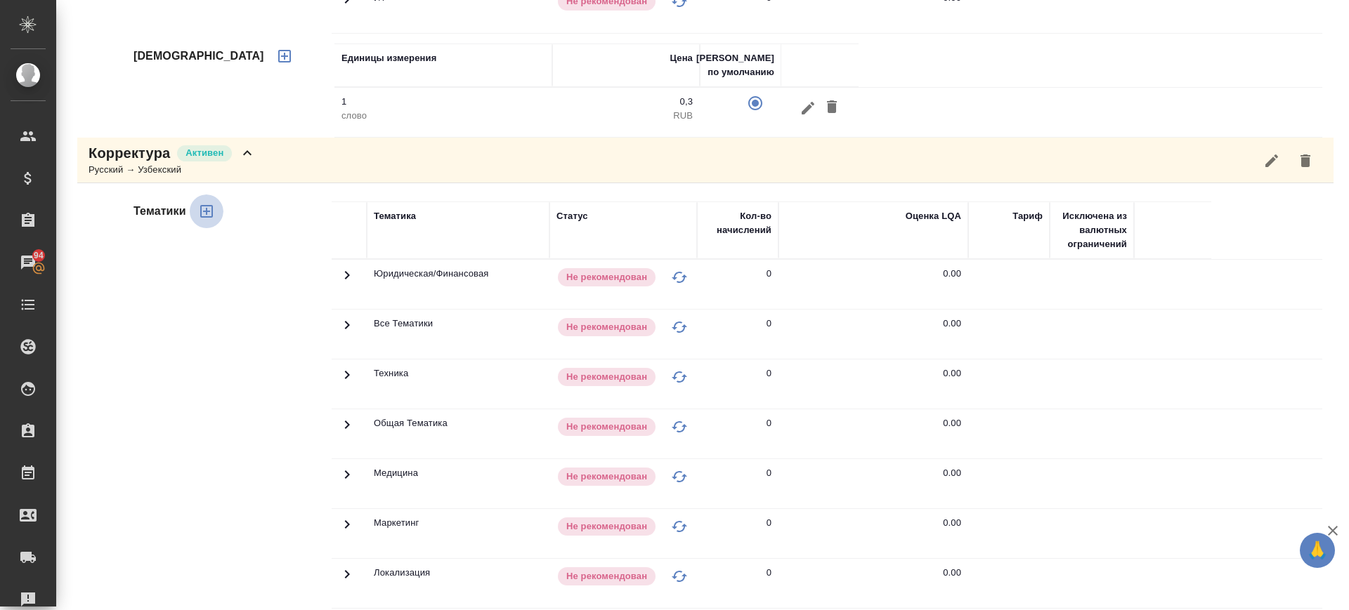
click at [212, 214] on icon "button" at bounding box center [206, 211] width 13 height 13
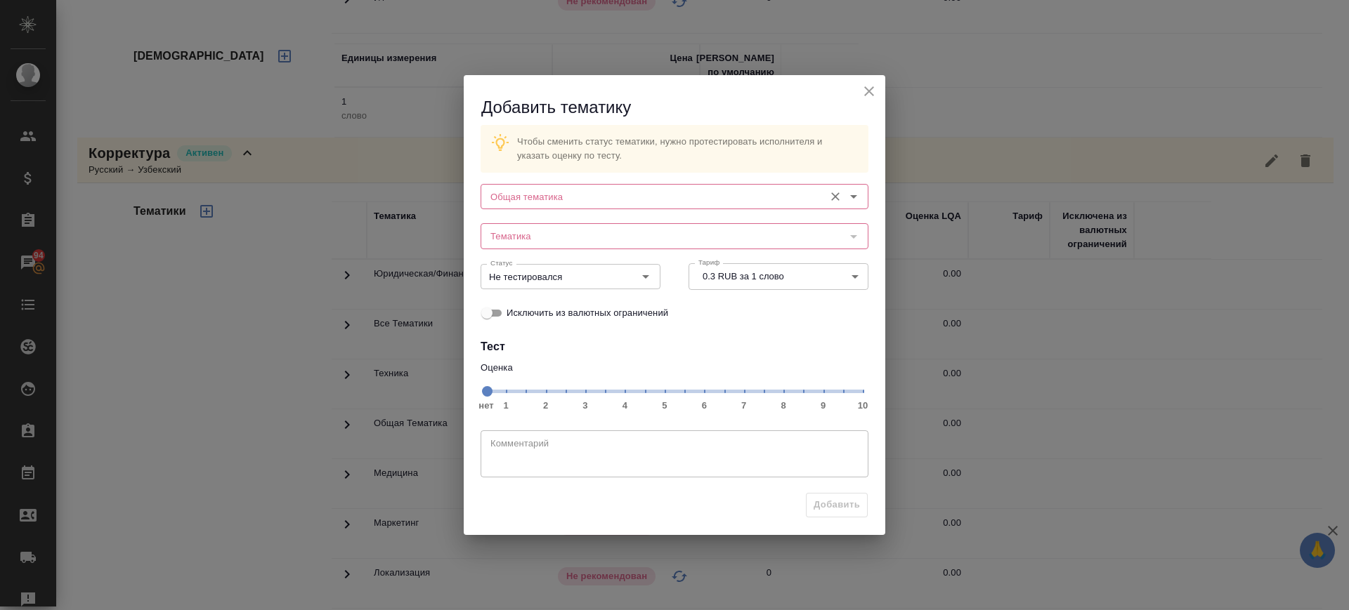
click at [502, 201] on input "Общая тематика" at bounding box center [651, 196] width 332 height 17
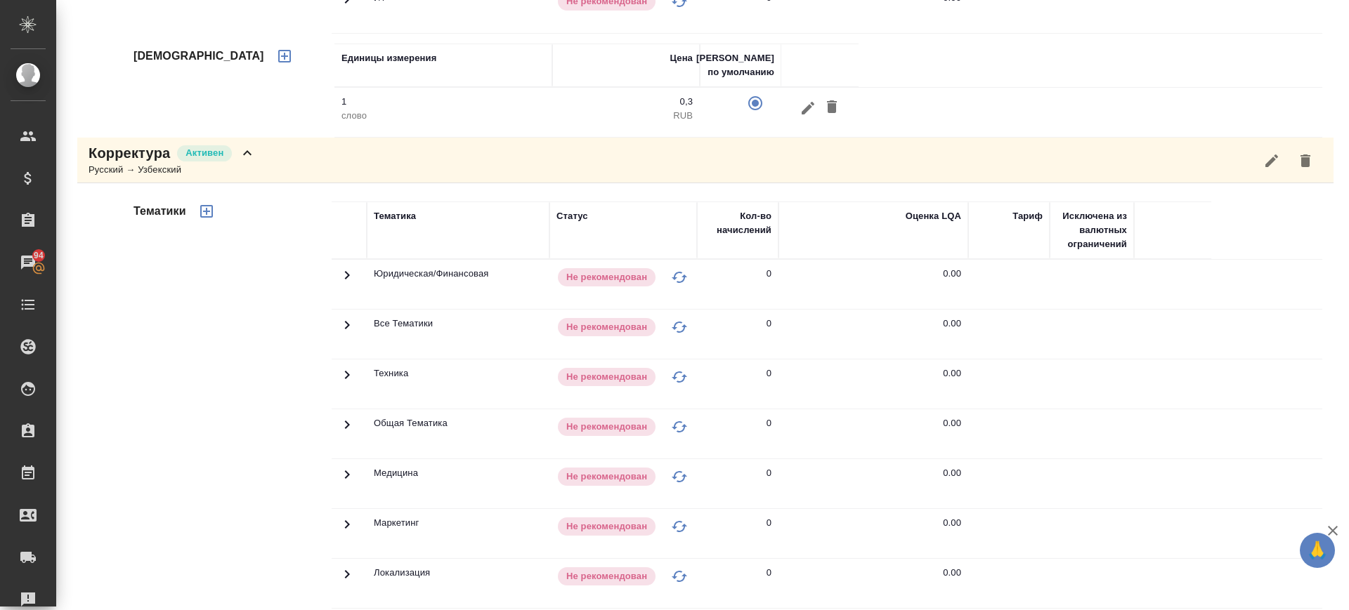
click at [209, 210] on icon "button" at bounding box center [206, 211] width 17 height 17
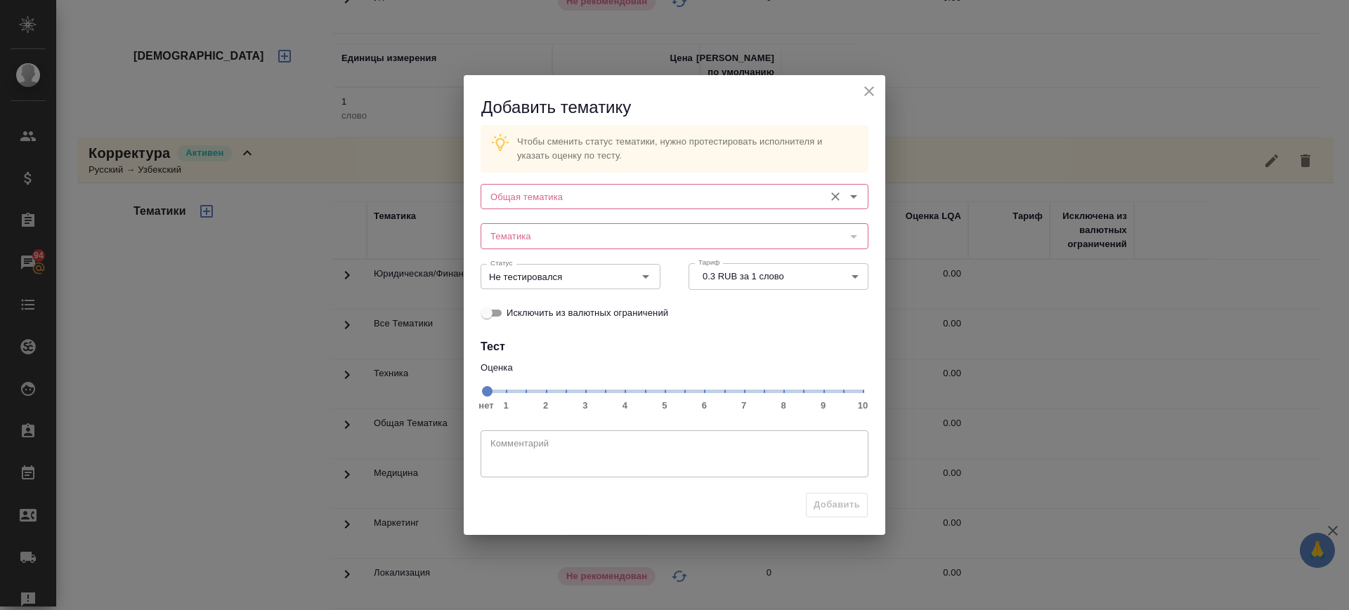
click at [616, 202] on input "Общая тематика" at bounding box center [651, 196] width 332 height 17
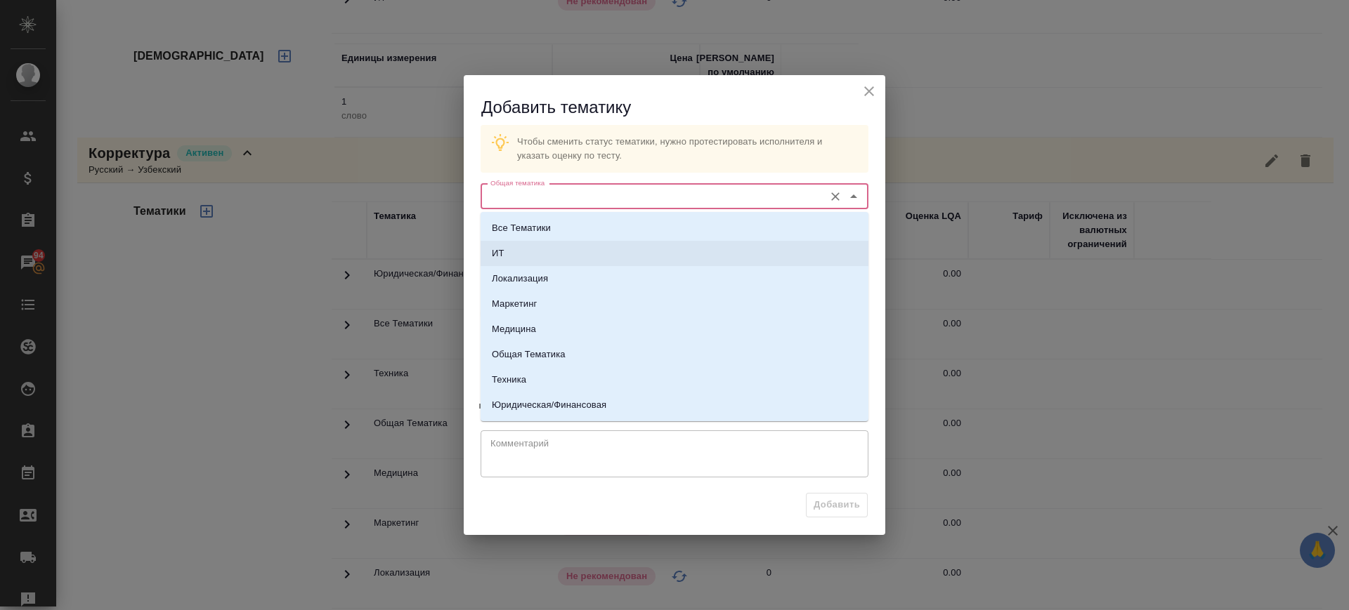
click at [582, 241] on li "ИТ" at bounding box center [674, 253] width 388 height 25
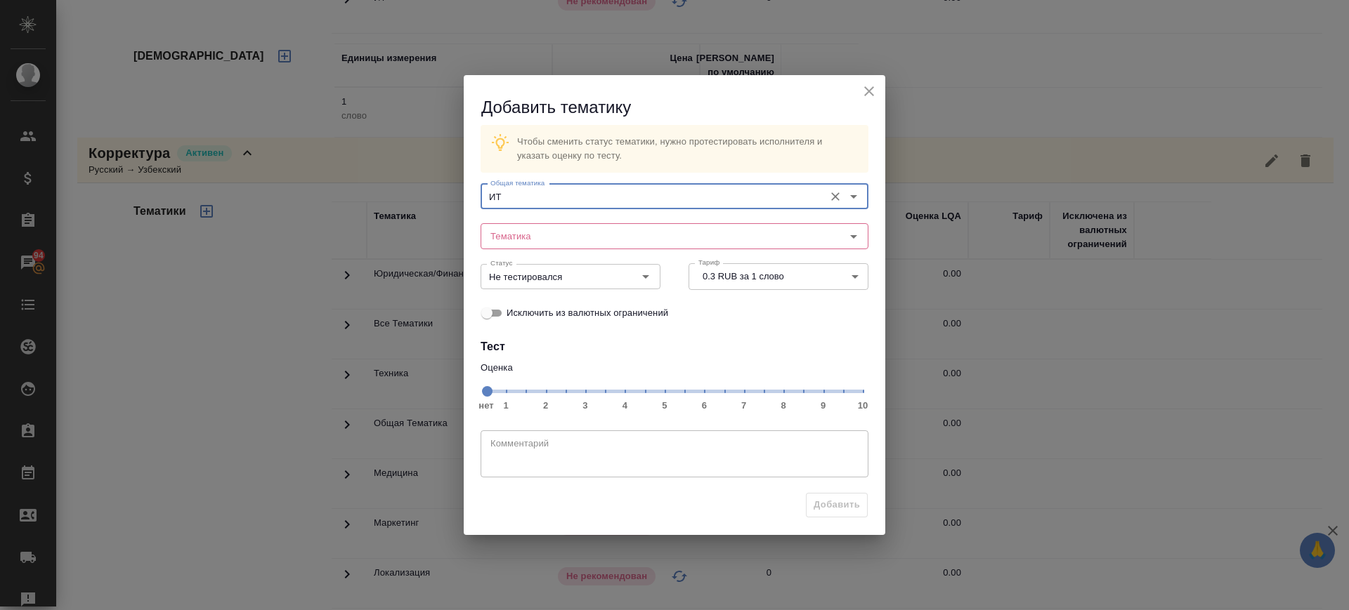
drag, startPoint x: 570, startPoint y: 200, endPoint x: 569, endPoint y: 207, distance: 7.2
click at [570, 199] on input "ИТ" at bounding box center [651, 196] width 332 height 17
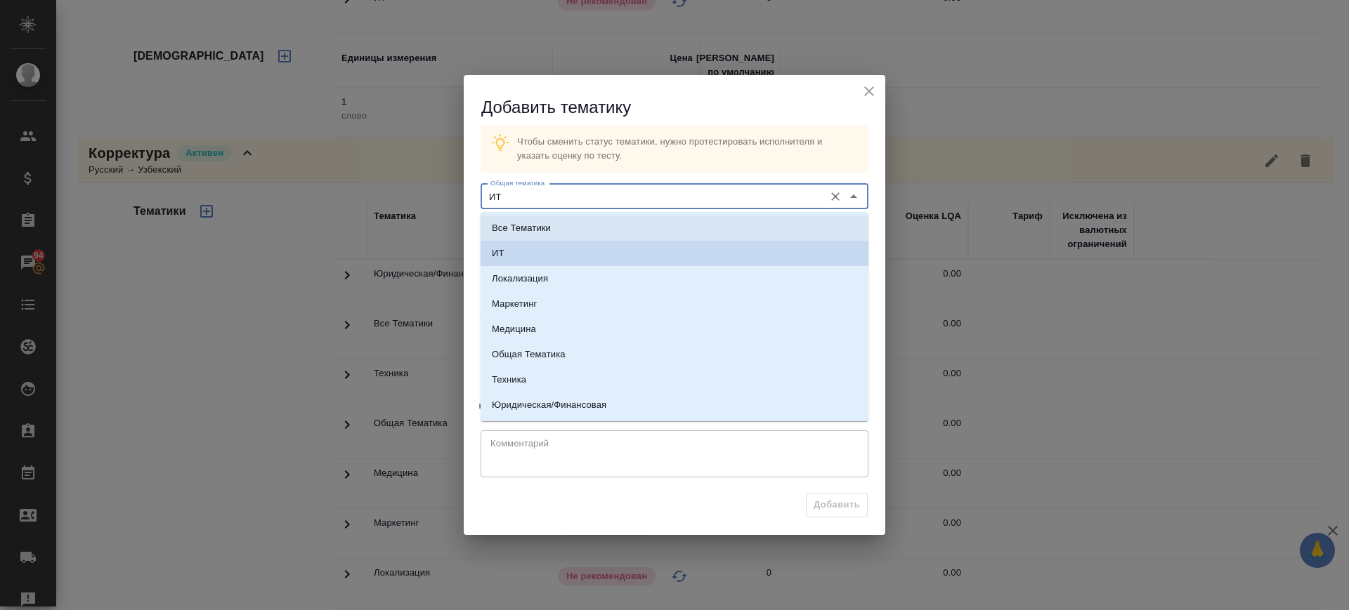
click at [564, 221] on li "Все Тематики" at bounding box center [674, 228] width 388 height 25
type input "Все Тематики"
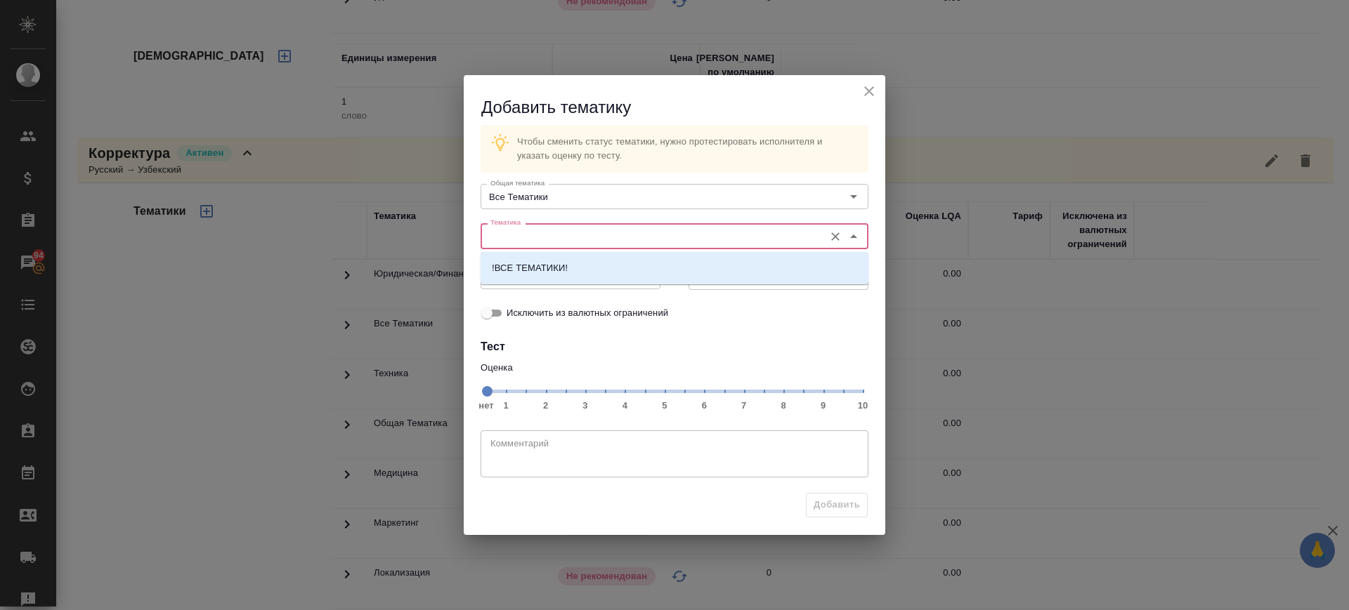
click at [564, 240] on input "Тематика" at bounding box center [651, 236] width 332 height 17
click at [559, 271] on p "!ВСЕ ТЕМАТИКИ!" at bounding box center [530, 268] width 76 height 14
type input "!ВСЕ ТЕМАТИКИ!"
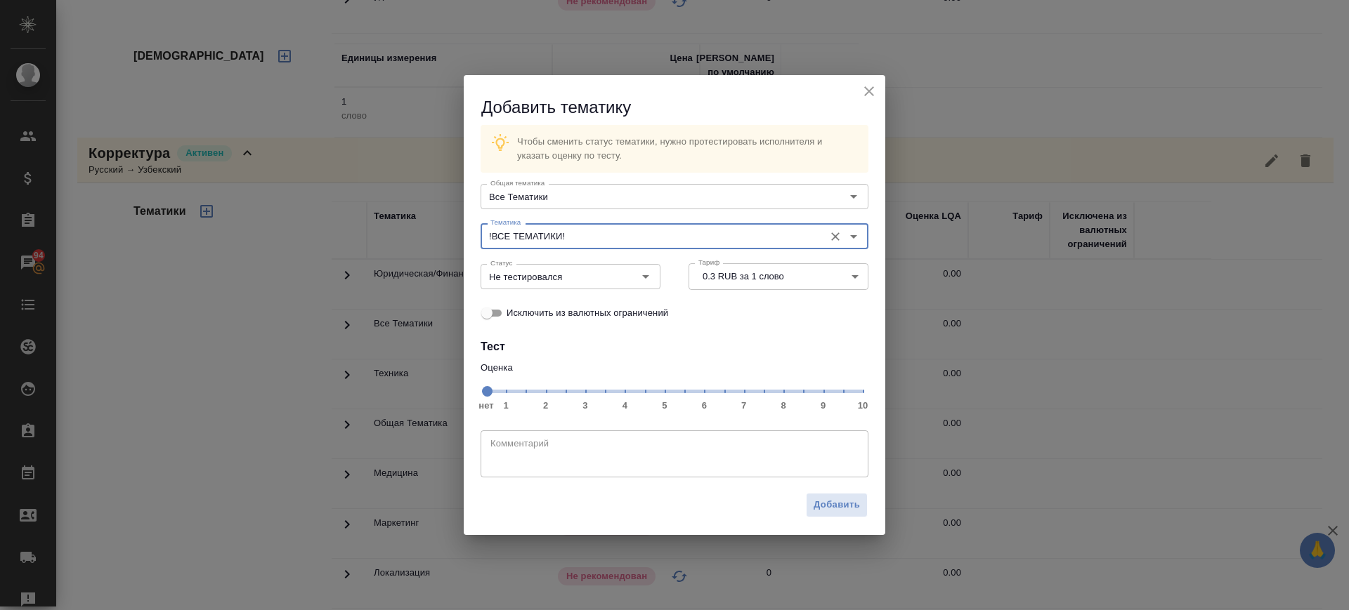
click at [740, 390] on span "нет 1 2 3 4 5 6 7 8 9 10" at bounding box center [674, 391] width 376 height 20
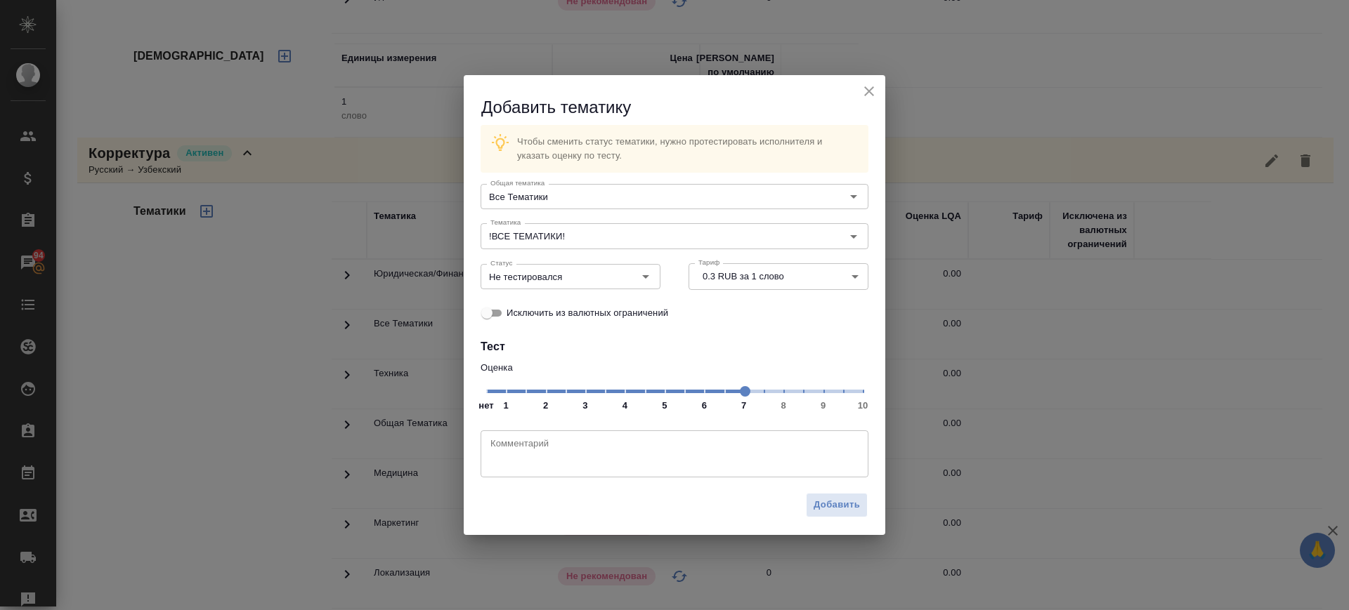
click at [837, 501] on span "Добавить" at bounding box center [836, 505] width 46 height 16
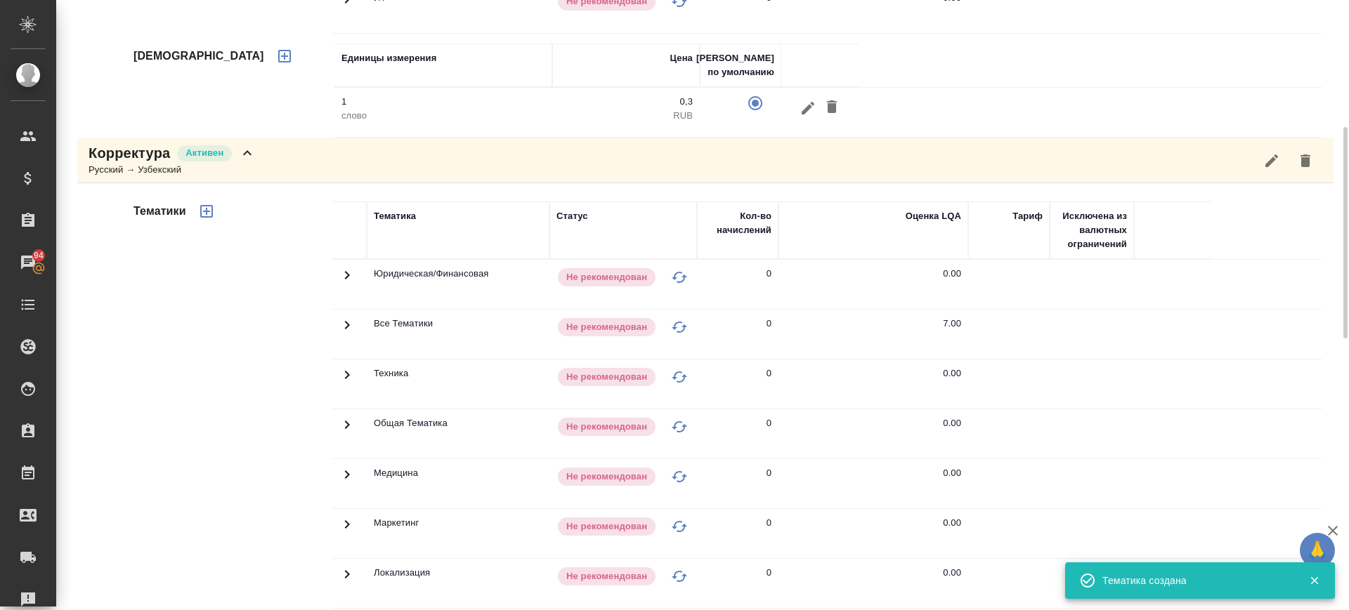
scroll to position [92, 0]
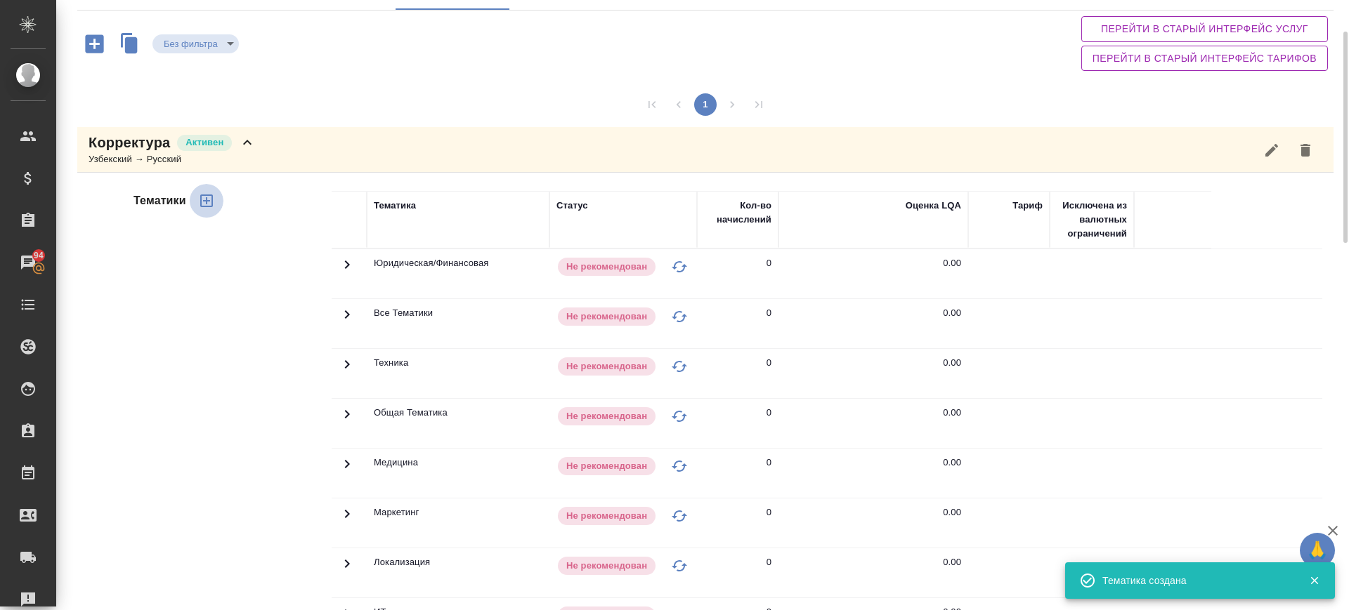
click at [205, 196] on icon "button" at bounding box center [206, 200] width 17 height 17
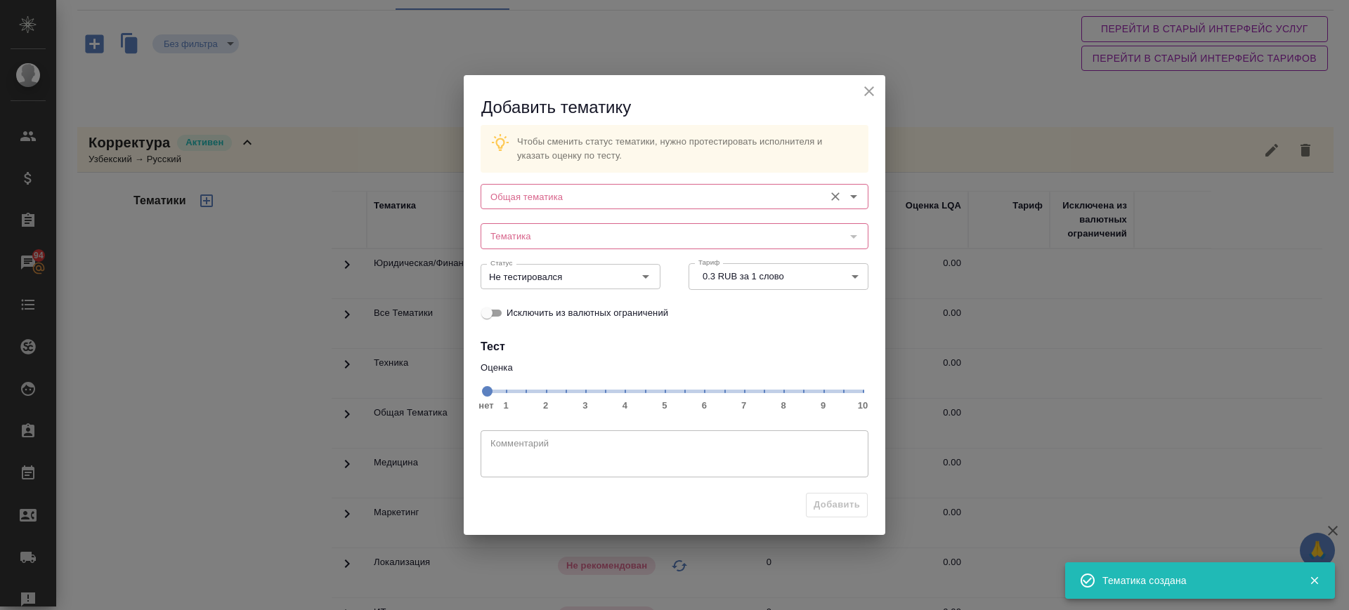
click at [648, 198] on input "Общая тематика" at bounding box center [651, 196] width 332 height 17
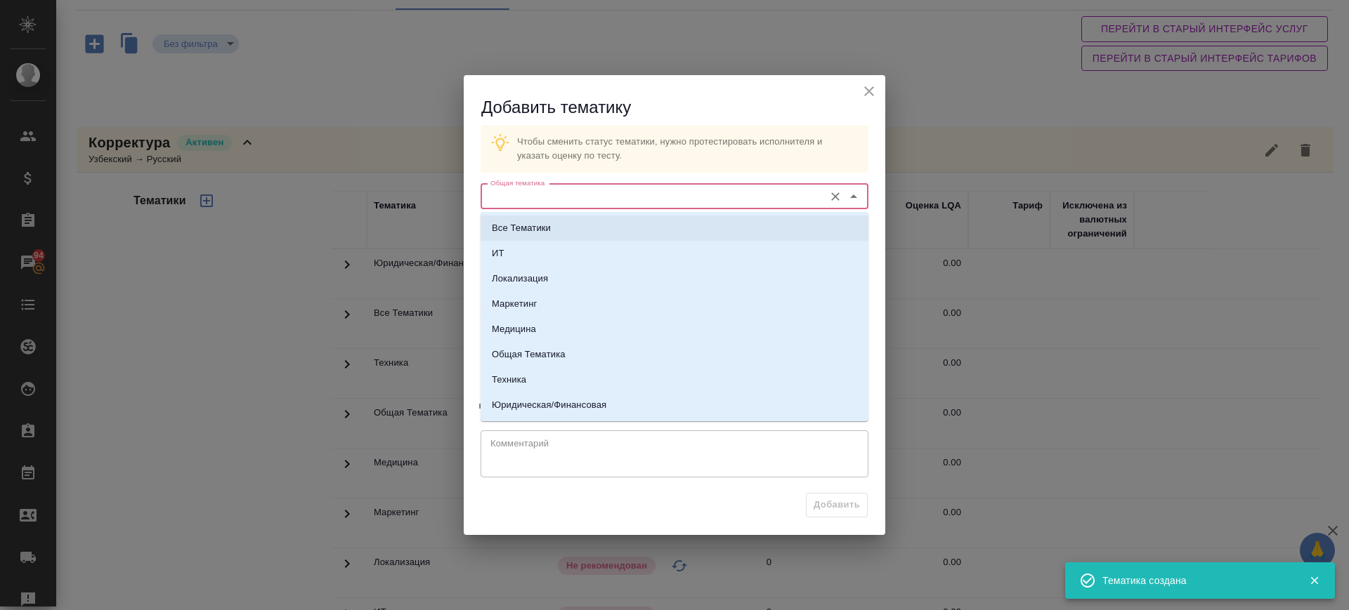
click at [587, 227] on li "Все Тематики" at bounding box center [674, 228] width 388 height 25
type input "Все Тематики"
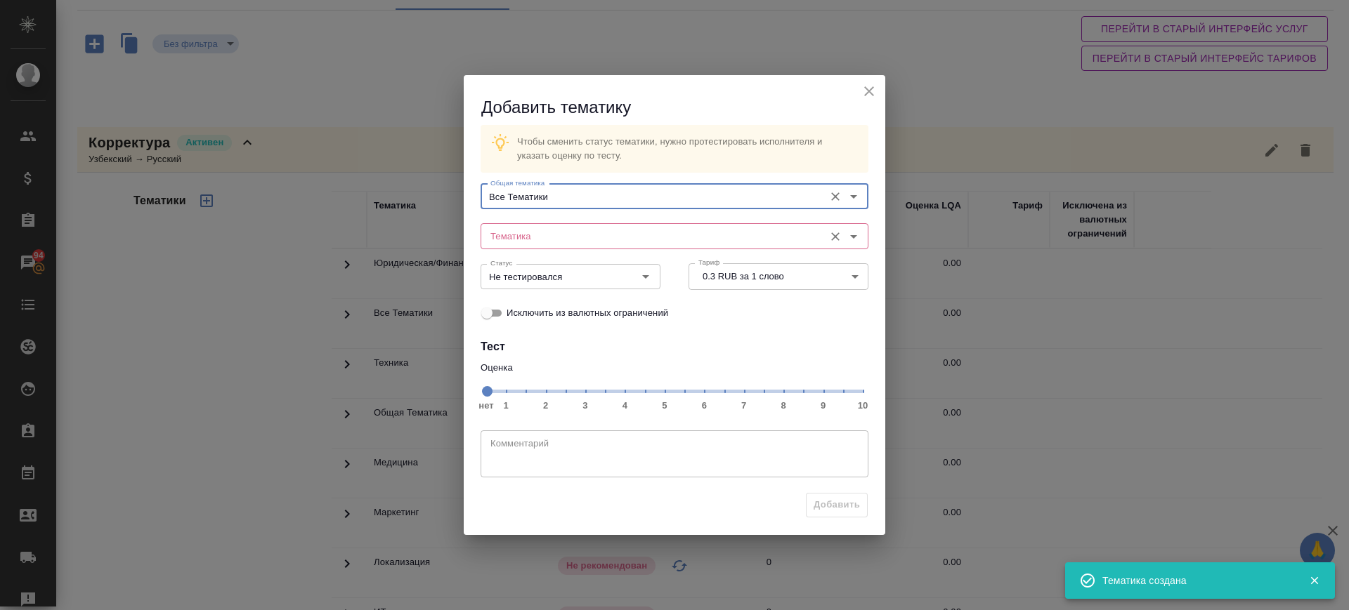
click at [582, 237] on input "Тематика" at bounding box center [651, 236] width 332 height 17
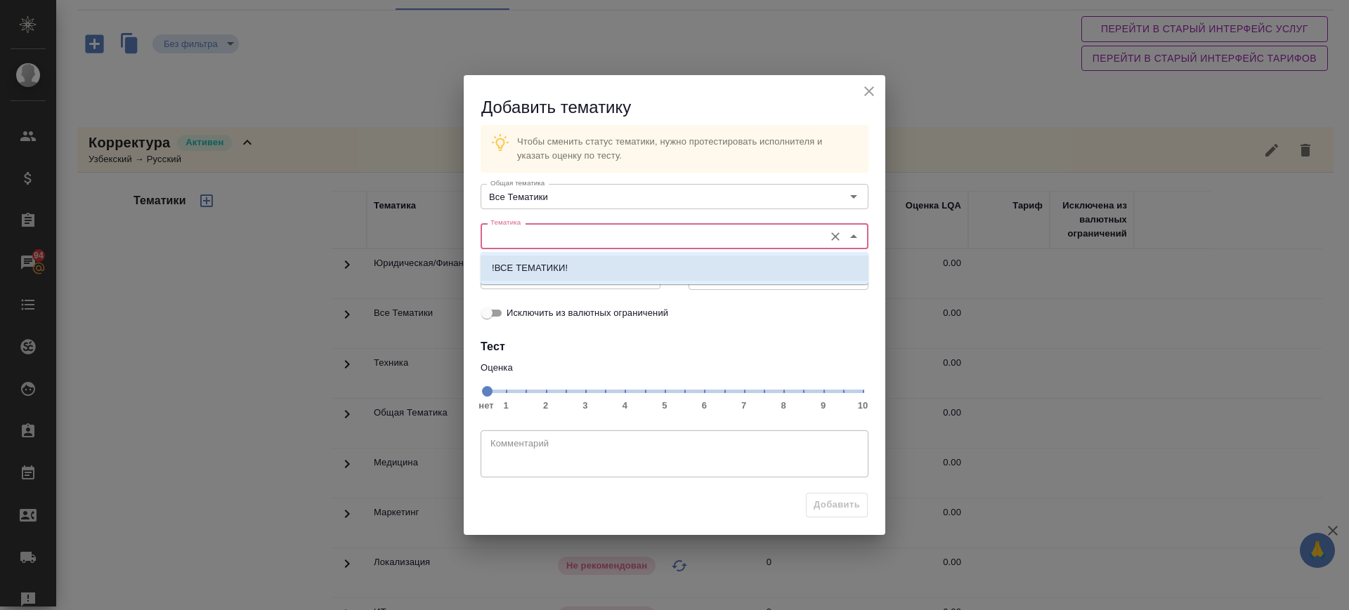
click at [570, 261] on li "!ВСЕ ТЕМАТИКИ!" at bounding box center [674, 268] width 388 height 25
type input "!ВСЕ ТЕМАТИКИ!"
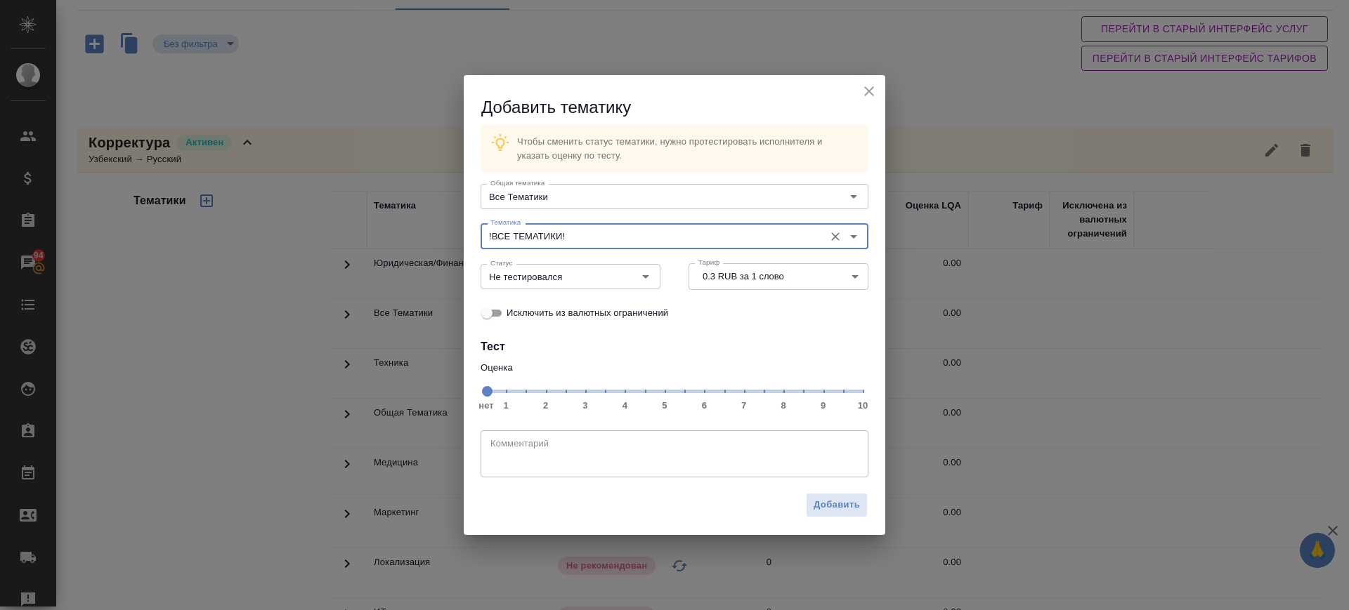
click at [745, 393] on span "нет 1 2 3 4 5 6 7 8 9 10" at bounding box center [674, 391] width 376 height 20
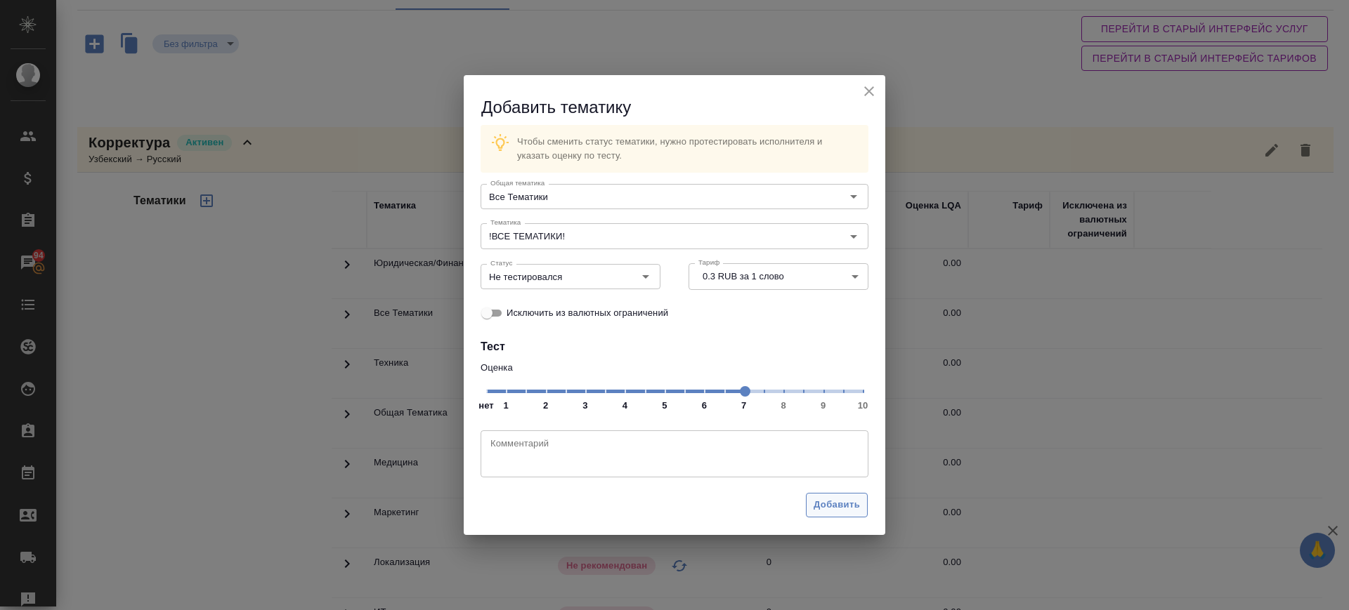
click at [848, 501] on span "Добавить" at bounding box center [836, 505] width 46 height 16
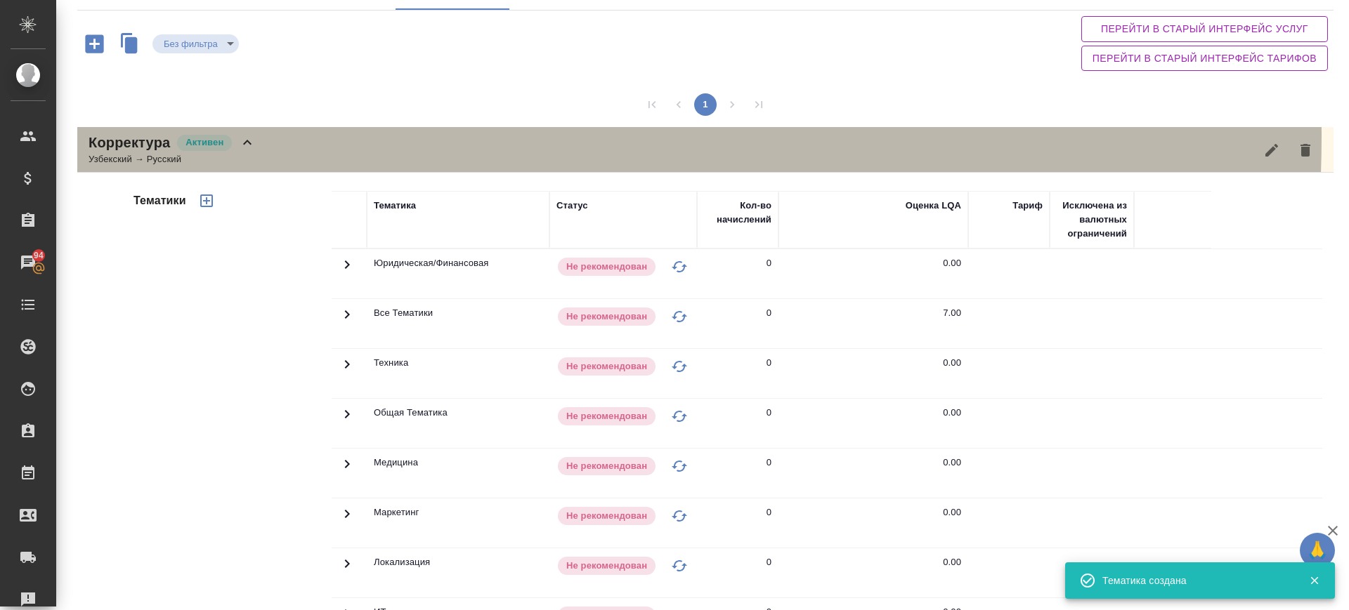
click at [308, 137] on div "Корректура Активен Узбекский → Русский" at bounding box center [705, 150] width 1256 height 46
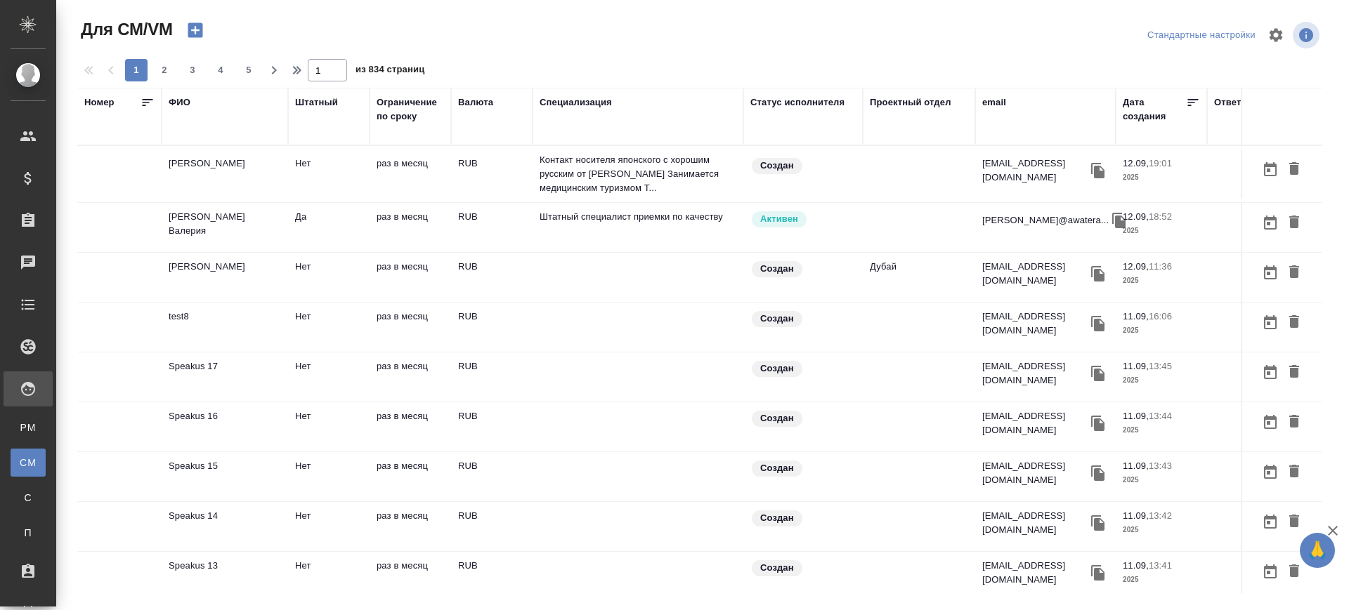
click at [182, 98] on div "ФИО" at bounding box center [180, 103] width 22 height 14
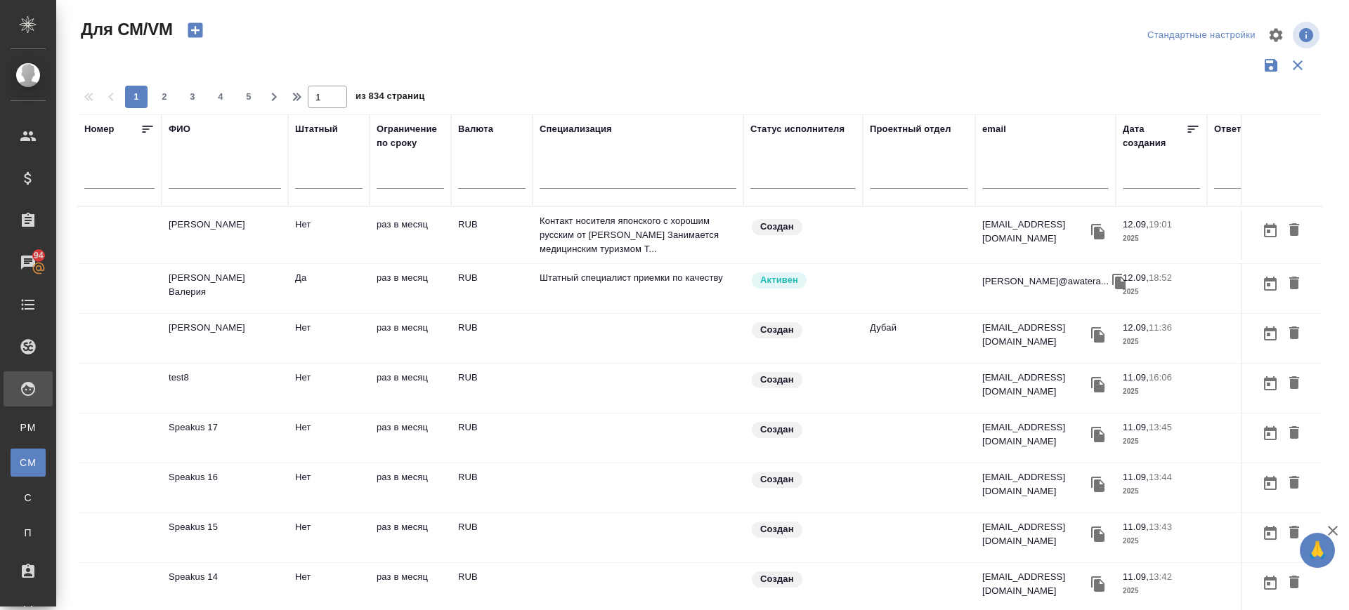
click at [197, 183] on input "text" at bounding box center [225, 180] width 112 height 18
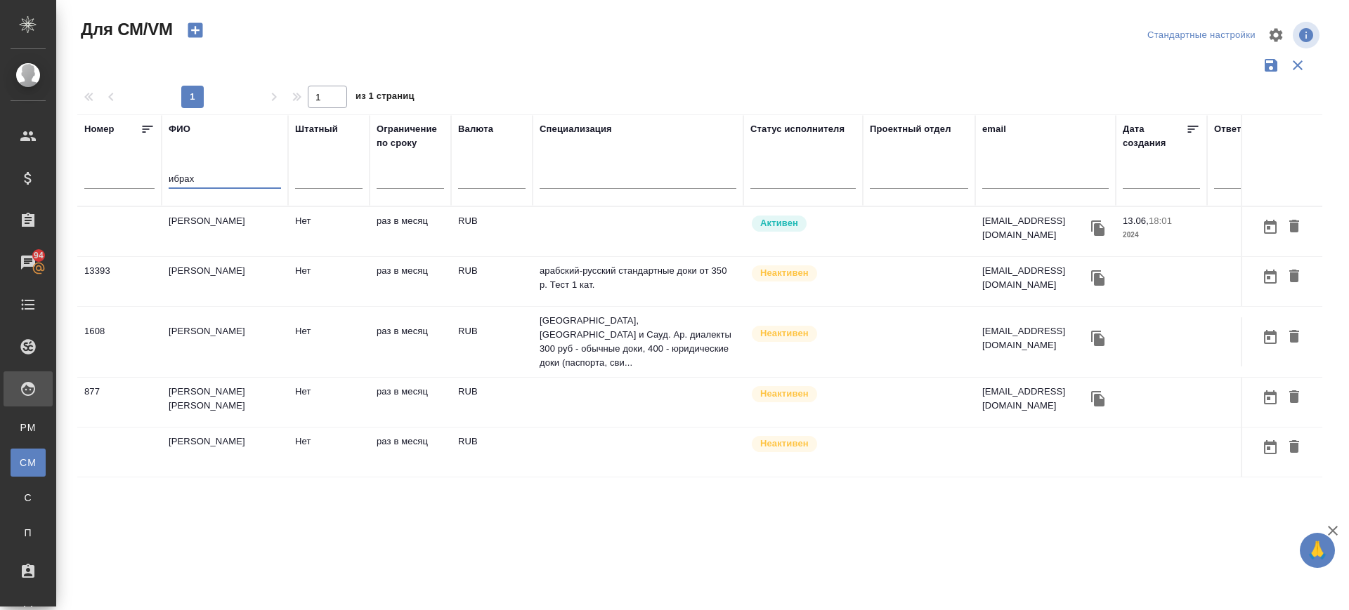
click at [211, 225] on td "[PERSON_NAME]" at bounding box center [225, 231] width 126 height 49
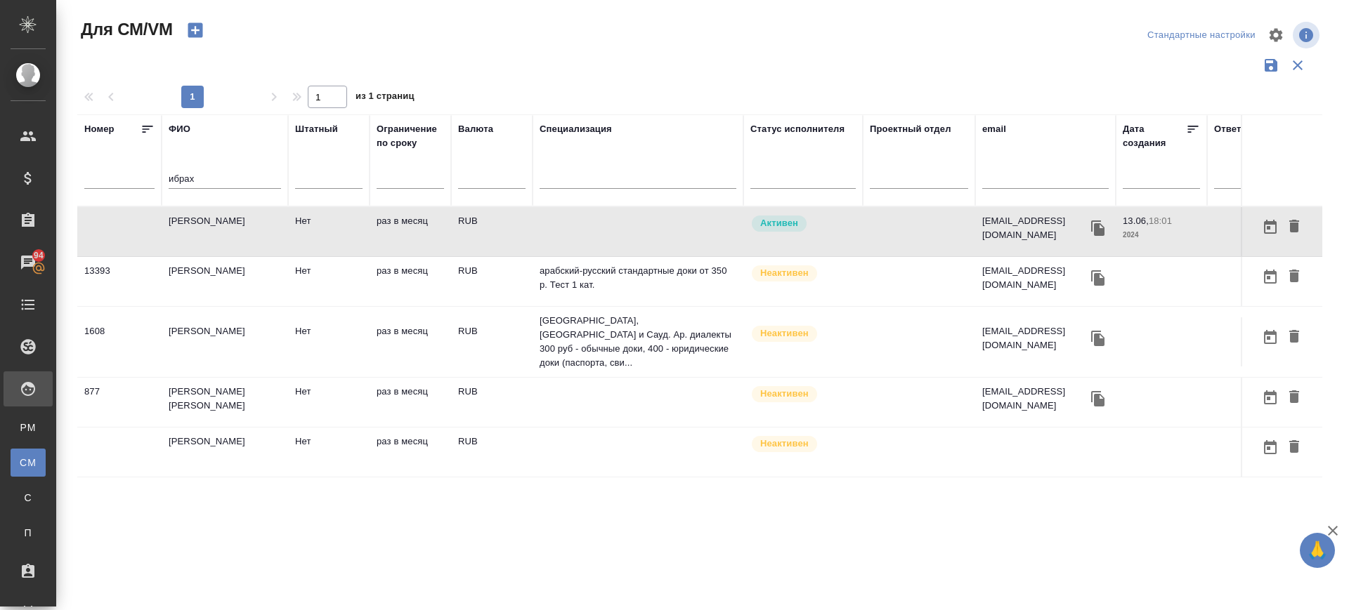
click at [211, 225] on td "Ибрахим Инга Самировна" at bounding box center [225, 231] width 126 height 49
drag, startPoint x: 225, startPoint y: 179, endPoint x: 103, endPoint y: 182, distance: 122.2
click at [103, 182] on tr "Номер ФИО ибрах Штатный Ограничение по сроку Валюта Специализация Статус исполн…" at bounding box center [827, 160] width 1500 height 92
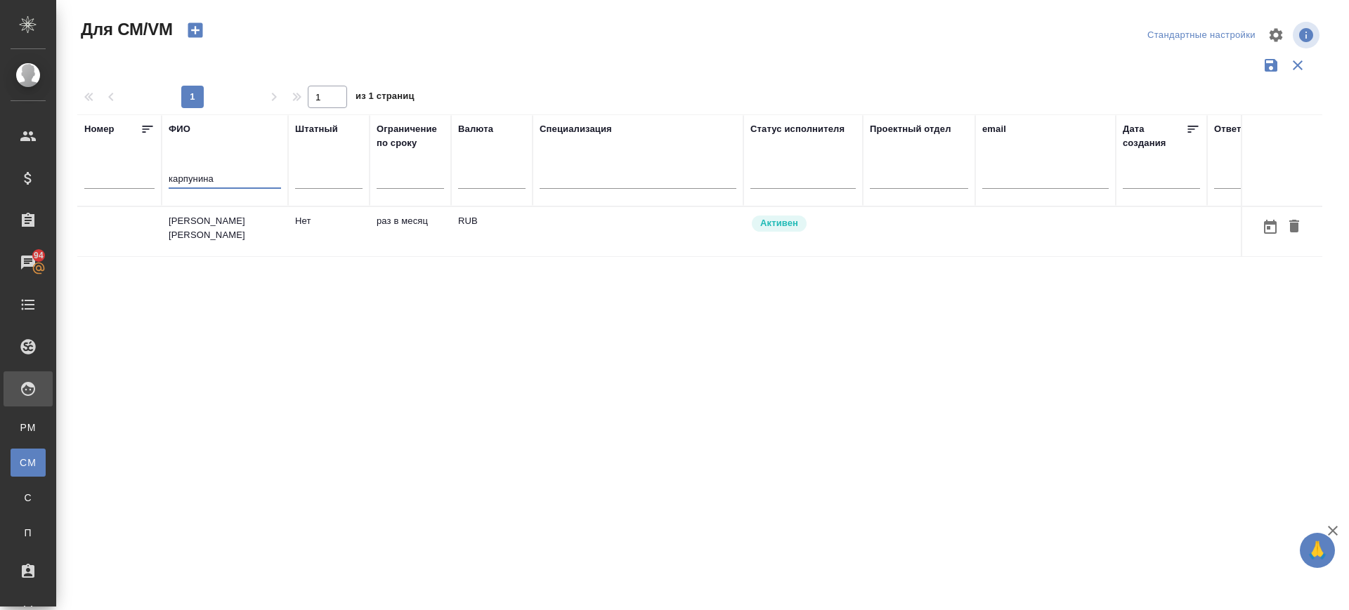
type input "карпунина"
click at [236, 190] on div "карпунина" at bounding box center [225, 181] width 112 height 34
drag, startPoint x: 232, startPoint y: 176, endPoint x: 81, endPoint y: 209, distance: 155.1
click at [104, 199] on tr "Номер ФИО карпунина Штатный Ограничение по сроку Валюта Специализация Статус ис…" at bounding box center [827, 160] width 1500 height 92
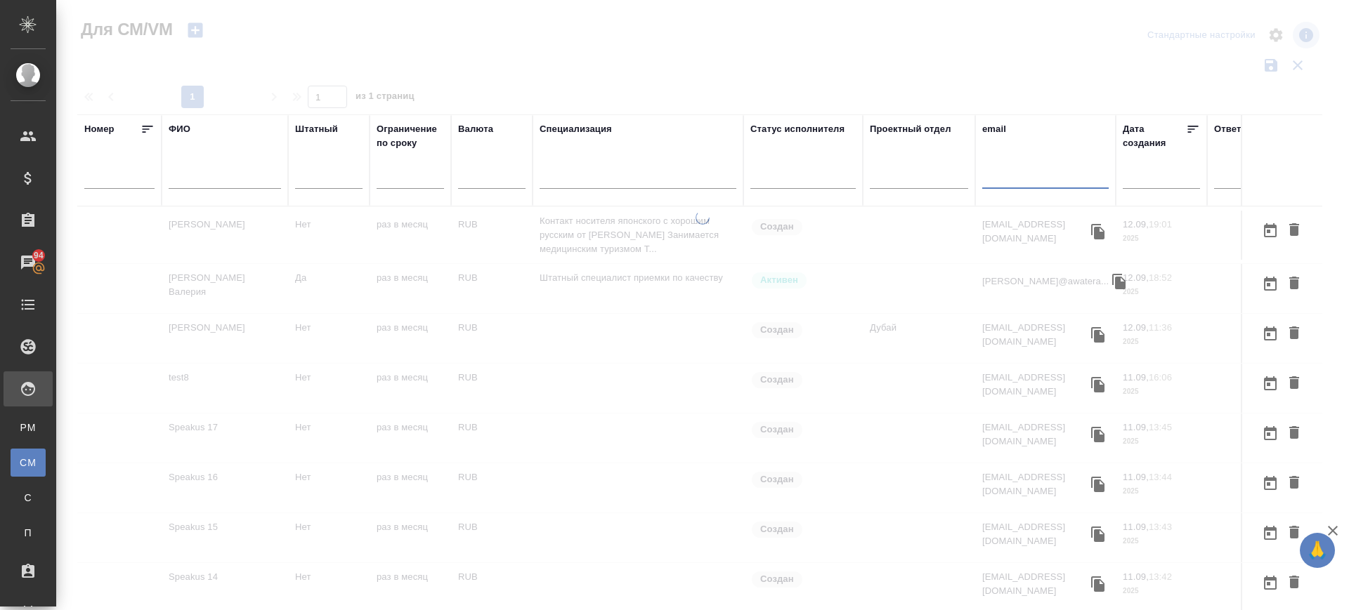
drag, startPoint x: 1006, startPoint y: 179, endPoint x: 1006, endPoint y: 203, distance: 23.9
click at [1006, 180] on input "text" at bounding box center [1045, 180] width 126 height 18
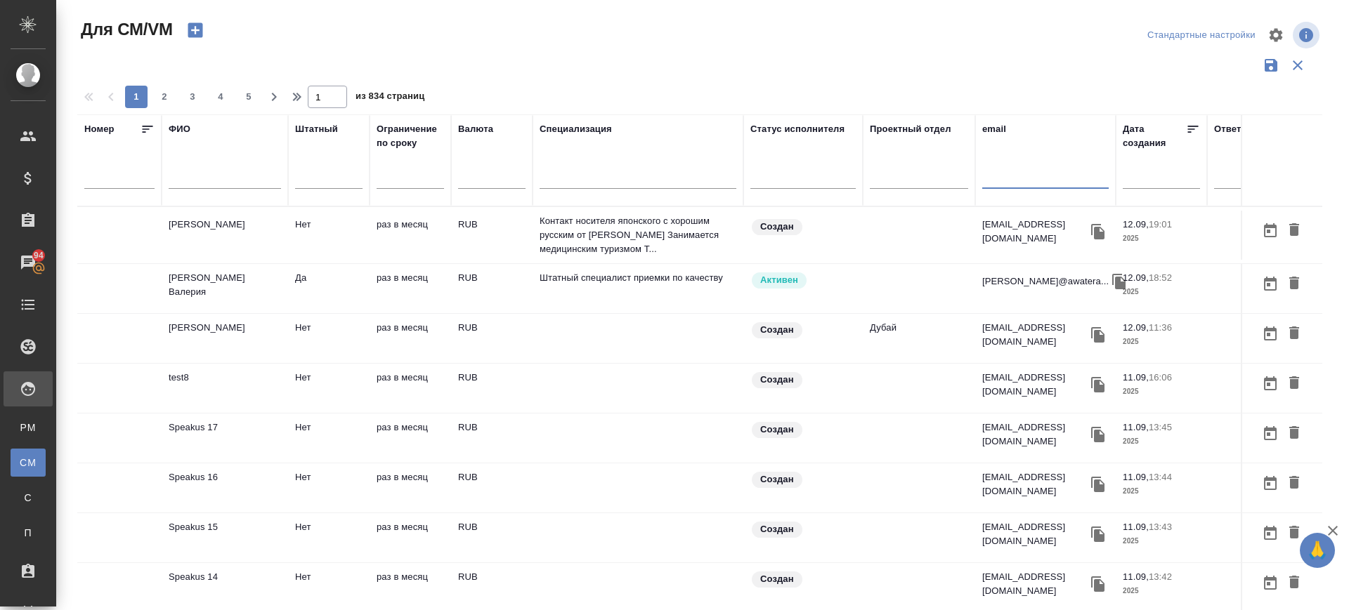
paste input "amgalan72@mail.ru"
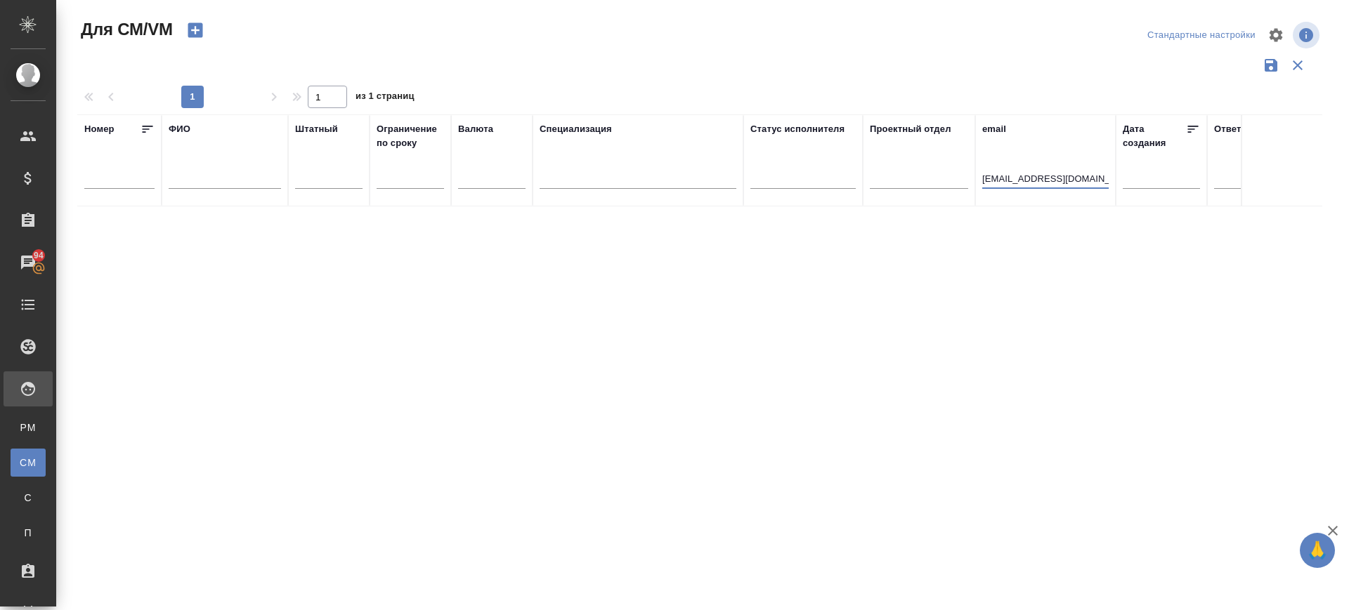
type input "amgalan72@mail.ru"
drag, startPoint x: 937, startPoint y: 171, endPoint x: 907, endPoint y: 170, distance: 29.5
click at [907, 171] on tr "Номер ФИО Штатный Ограничение по сроку Валюта Специализация Статус исполнителя …" at bounding box center [827, 160] width 1500 height 92
click at [205, 182] on input "text" at bounding box center [225, 180] width 112 height 18
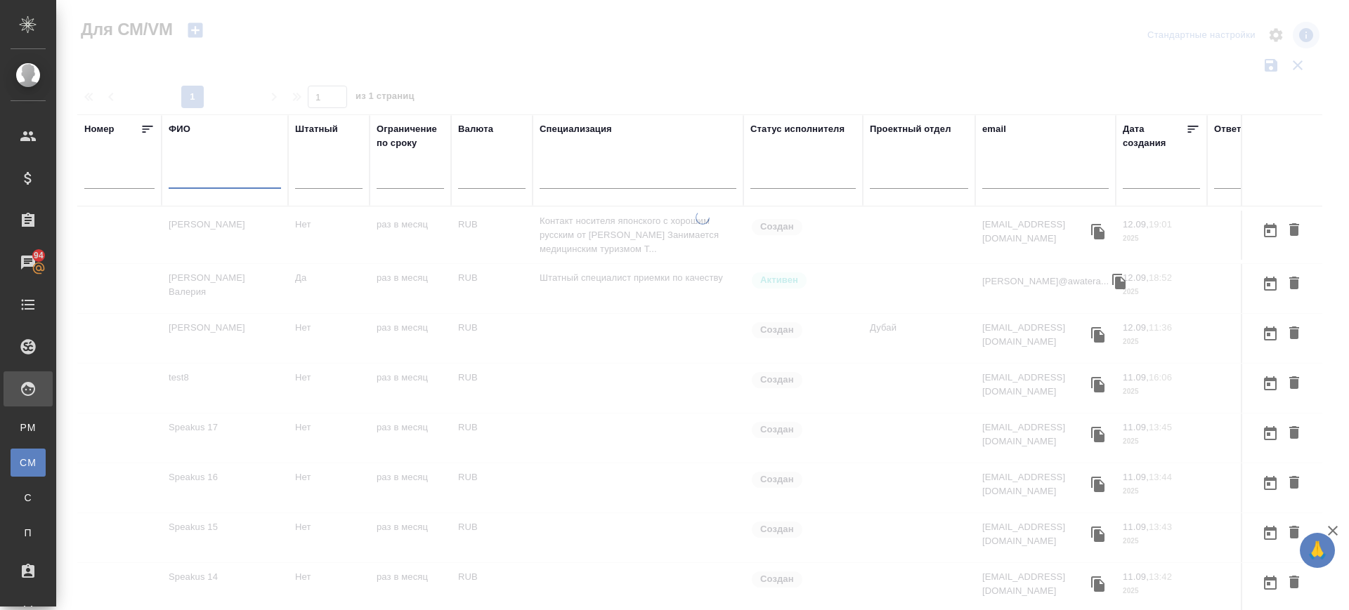
click at [203, 180] on input "text" at bounding box center [225, 180] width 112 height 18
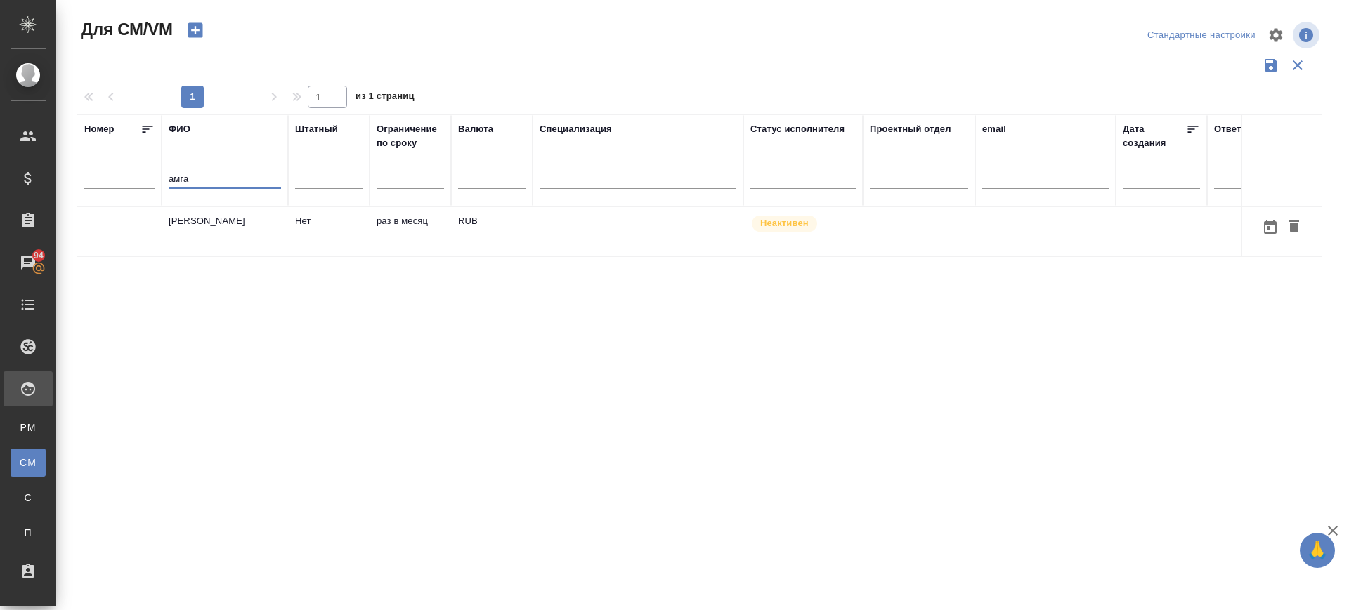
type input "амга"
click at [216, 240] on td "Балданцэрэн Амгалан" at bounding box center [225, 231] width 126 height 49
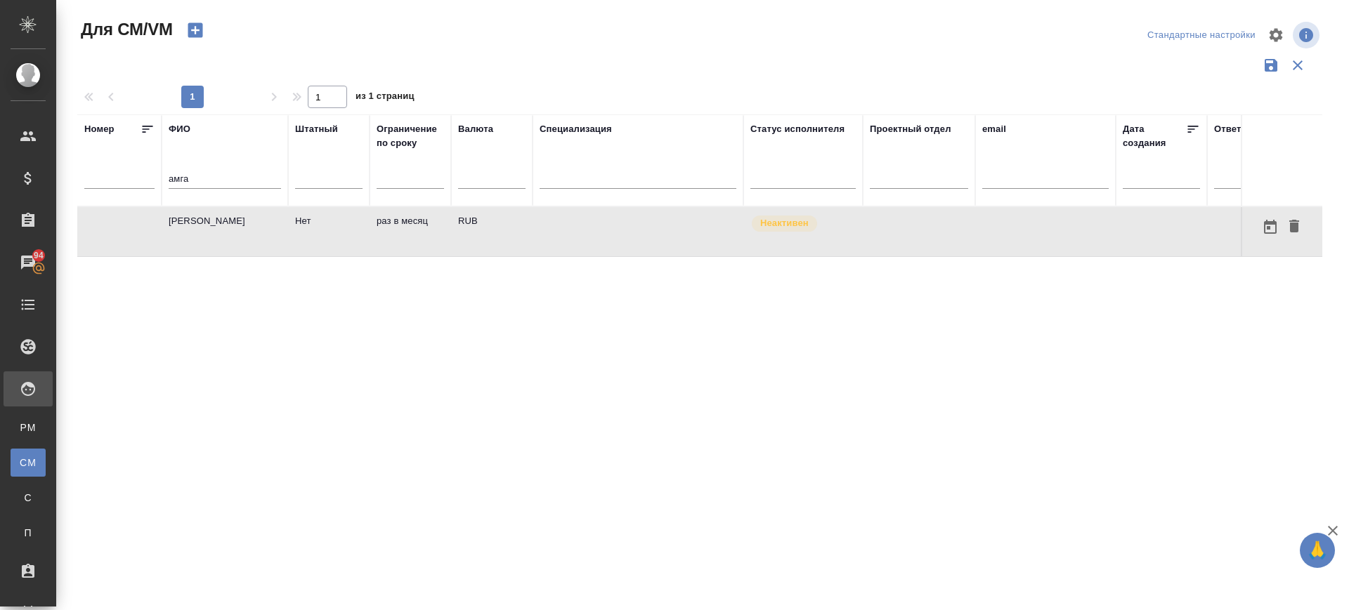
click at [216, 240] on td "Балданцэрэн Амгалан" at bounding box center [225, 231] width 126 height 49
click at [1285, 231] on icon "button" at bounding box center [1293, 226] width 17 height 17
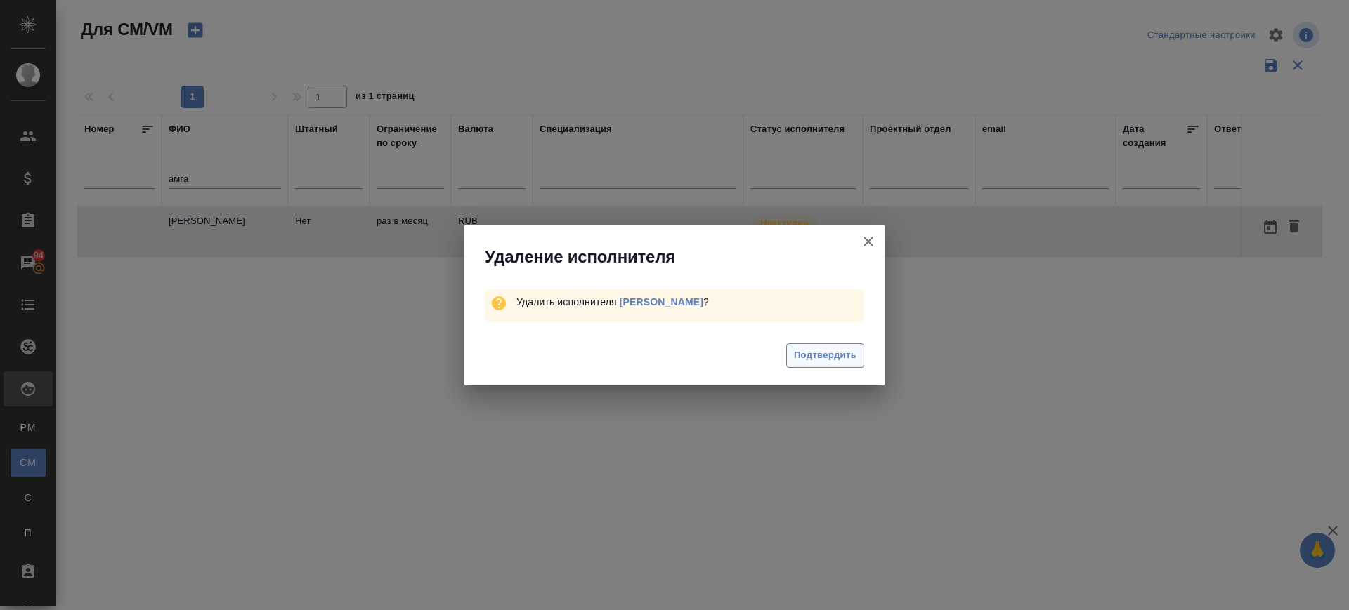
drag, startPoint x: 854, startPoint y: 350, endPoint x: 808, endPoint y: 353, distance: 45.7
click at [852, 350] on span "Подтвердить" at bounding box center [825, 356] width 63 height 16
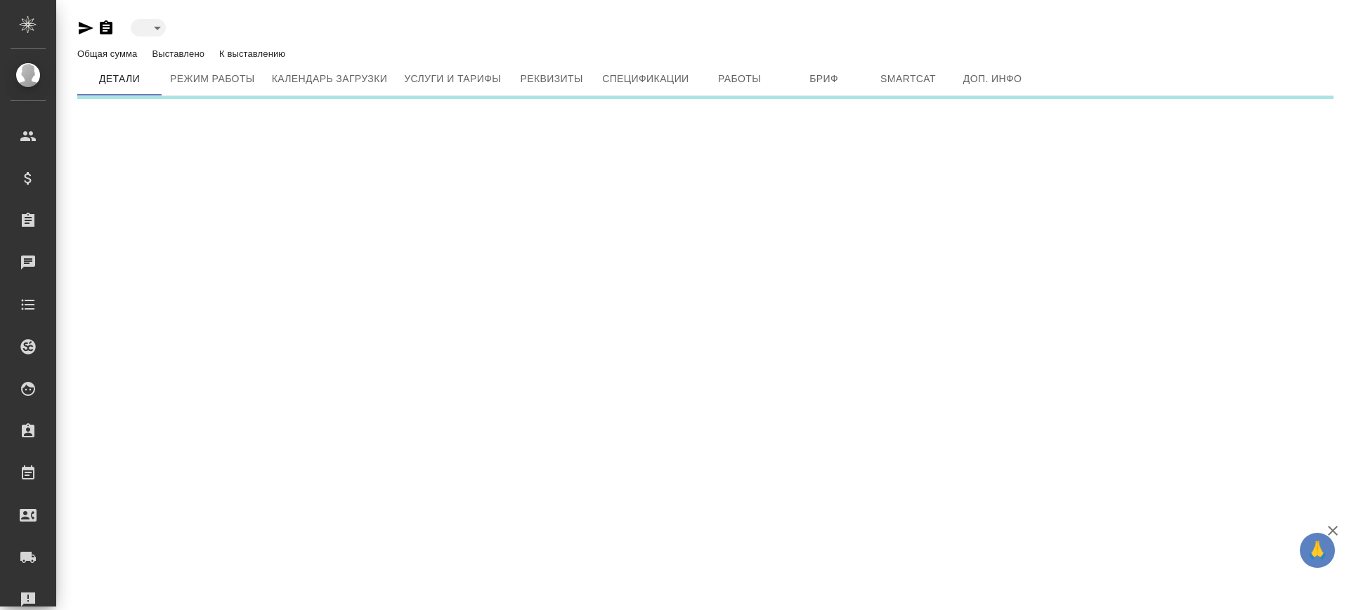
type input "active"
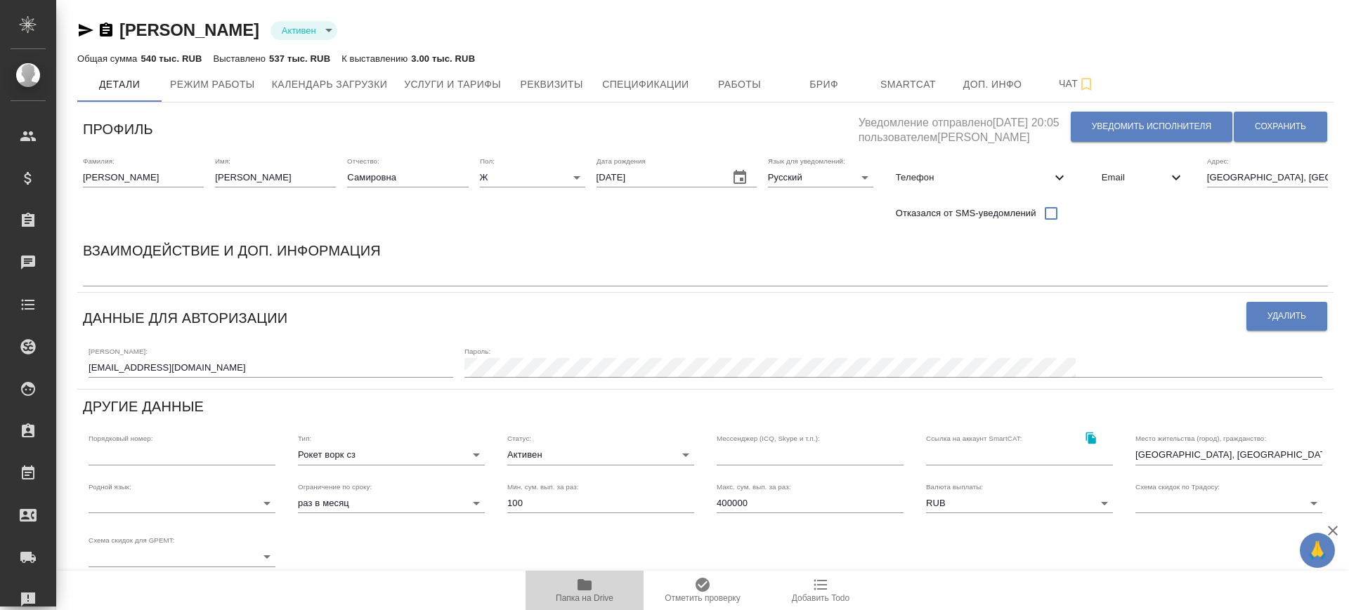
click at [586, 598] on span "Папка на Drive" at bounding box center [585, 598] width 58 height 10
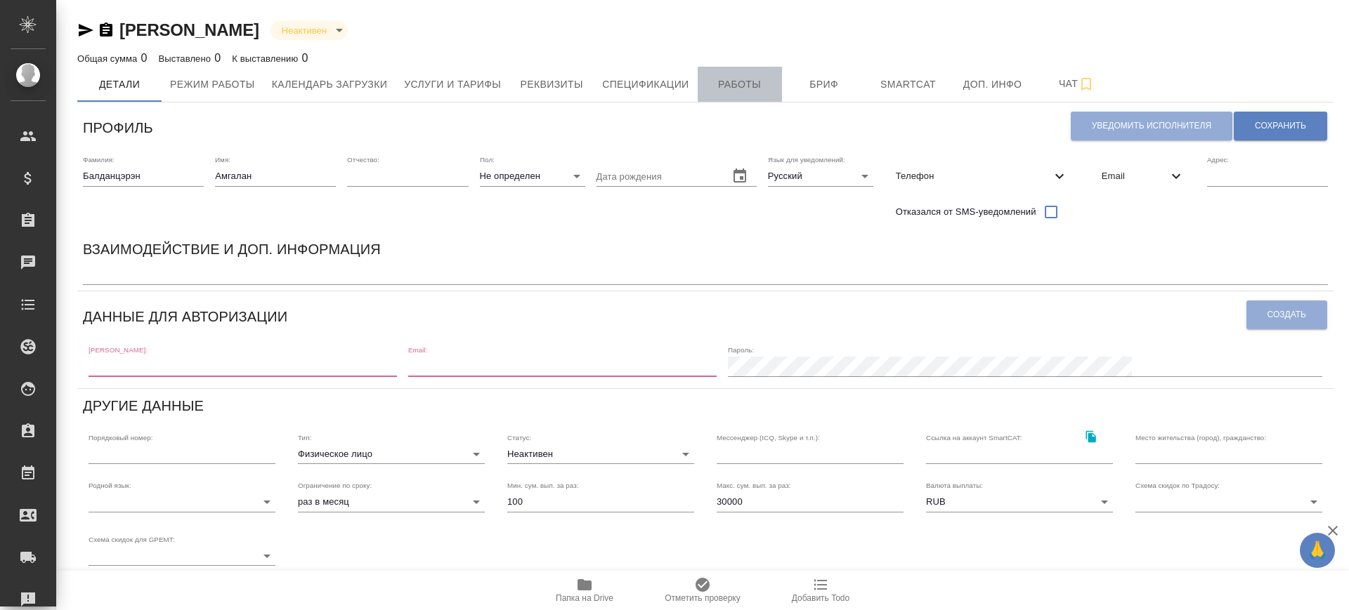
click at [719, 93] on button "Работы" at bounding box center [739, 84] width 84 height 35
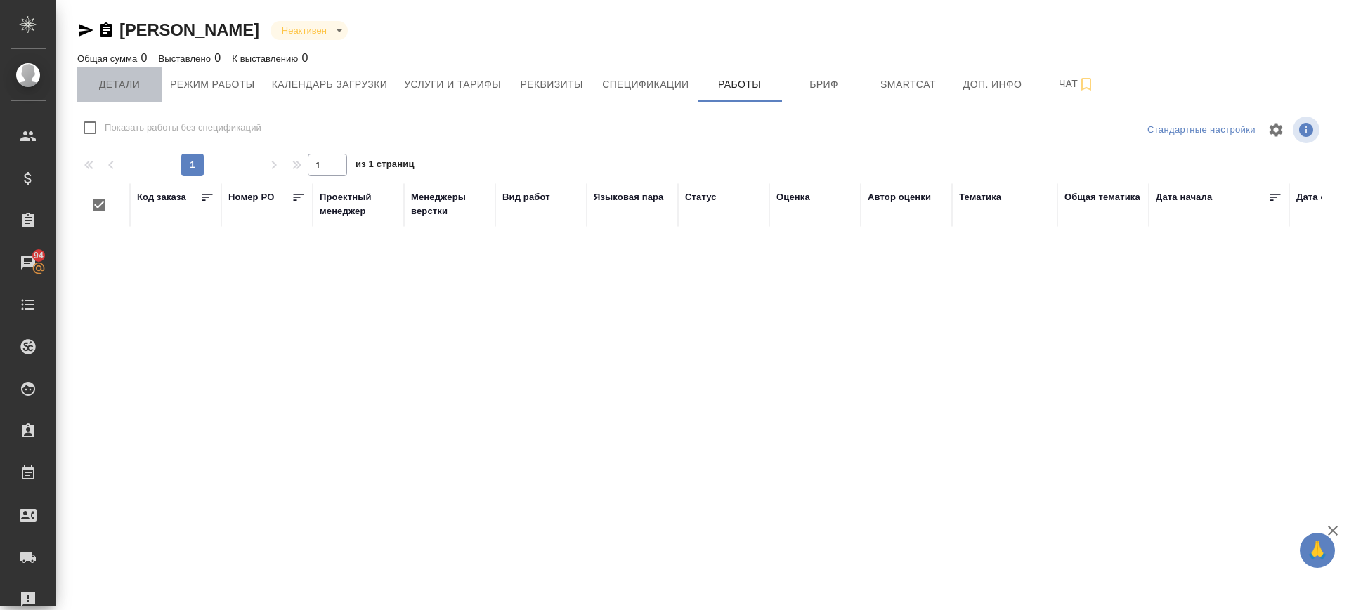
click at [134, 86] on span "Детали" at bounding box center [119, 85] width 67 height 18
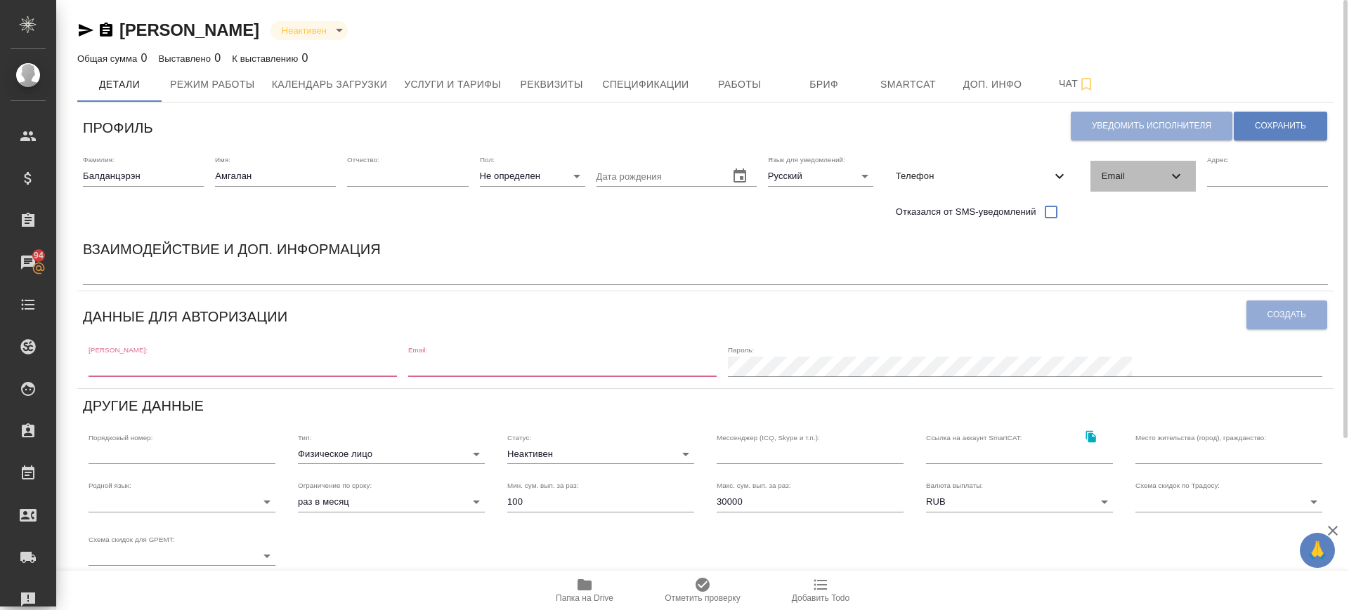
click at [1154, 176] on span "Email" at bounding box center [1134, 176] width 66 height 14
